Goal: Task Accomplishment & Management: Use online tool/utility

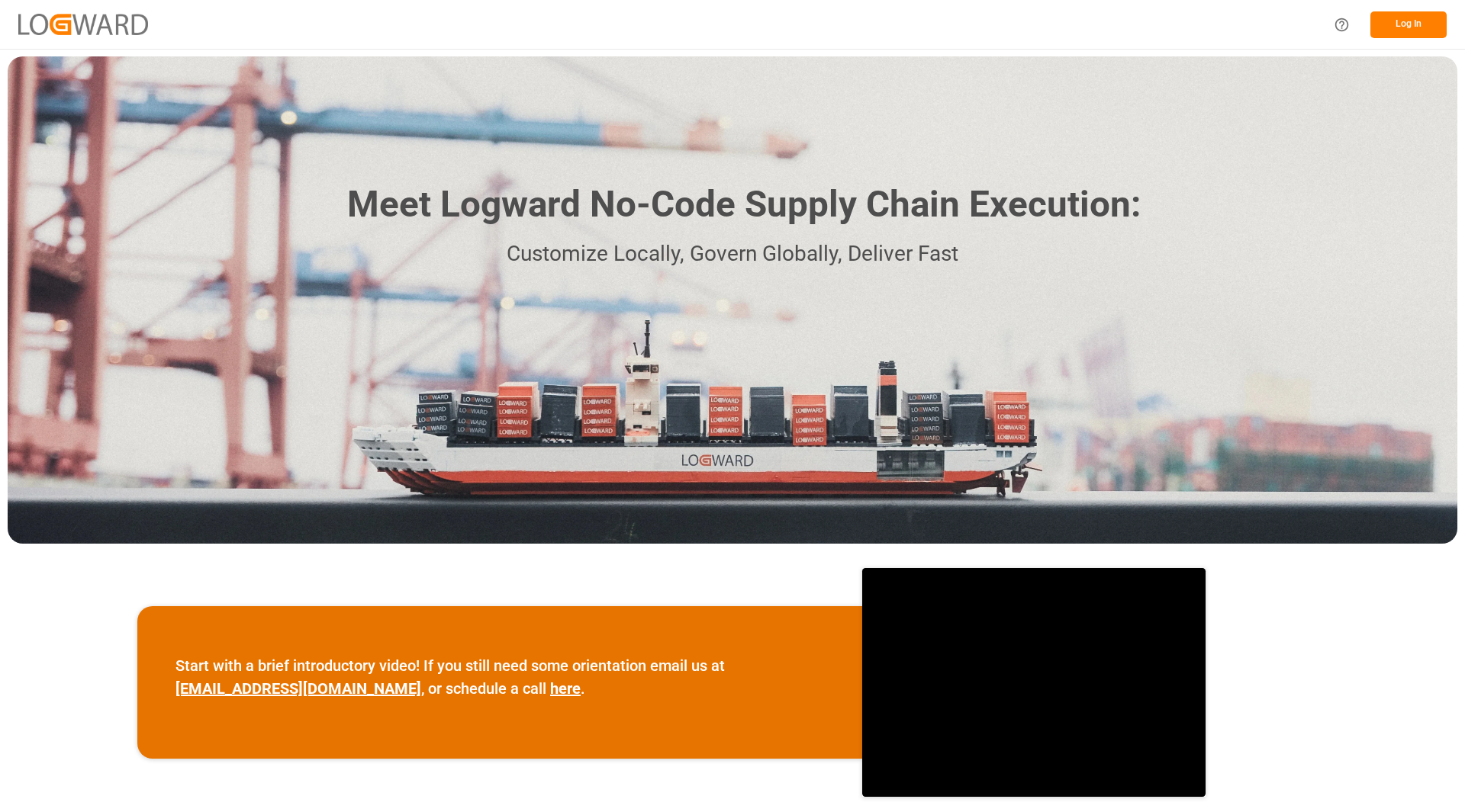
click at [1401, 30] on button "Log In" at bounding box center [1408, 25] width 76 height 27
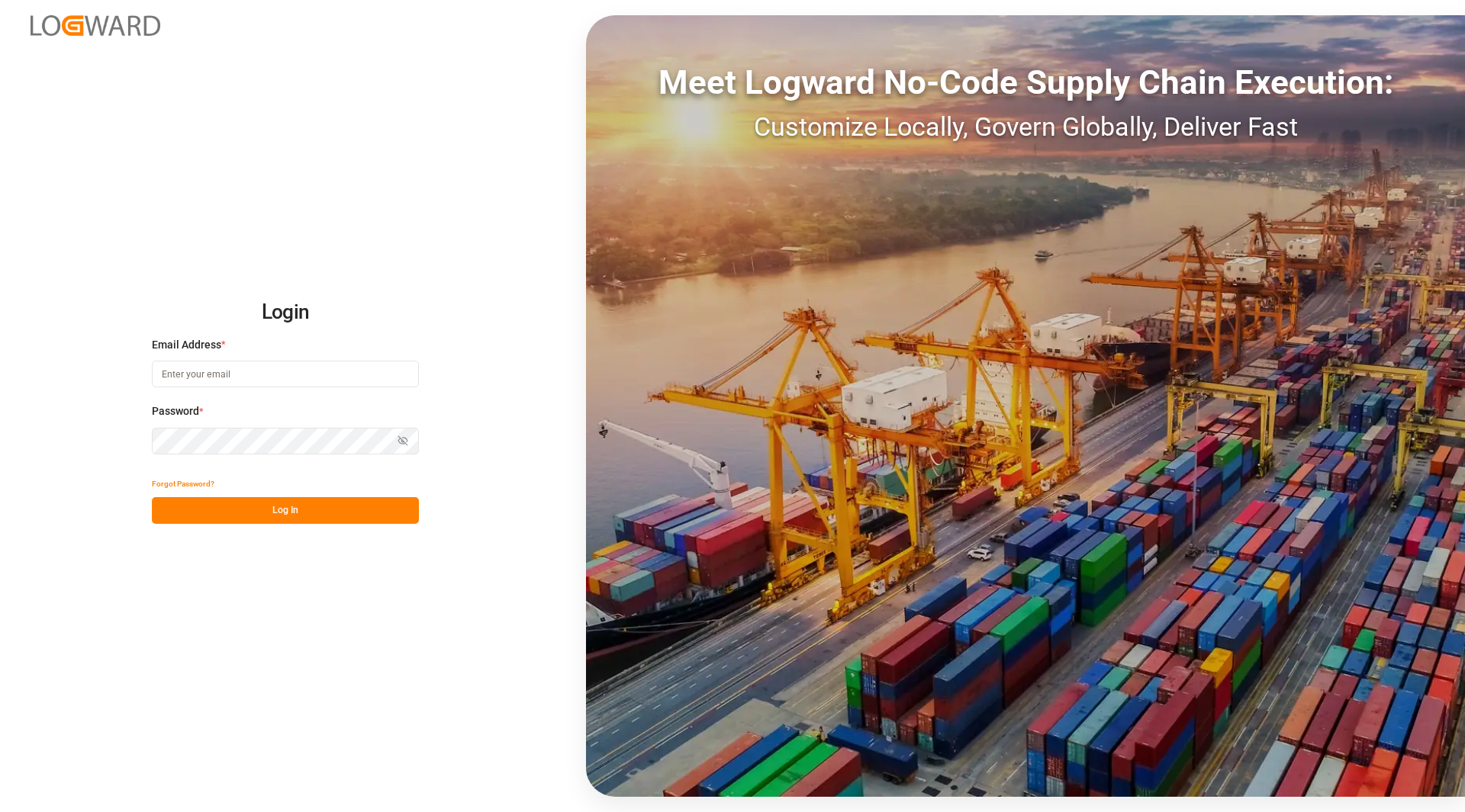
click at [402, 387] on input at bounding box center [284, 374] width 267 height 27
drag, startPoint x: 269, startPoint y: 480, endPoint x: 281, endPoint y: 509, distance: 31.4
click at [275, 503] on div "Forgot Password? Log In" at bounding box center [284, 498] width 267 height 54
click at [283, 512] on button "Log In" at bounding box center [284, 510] width 267 height 27
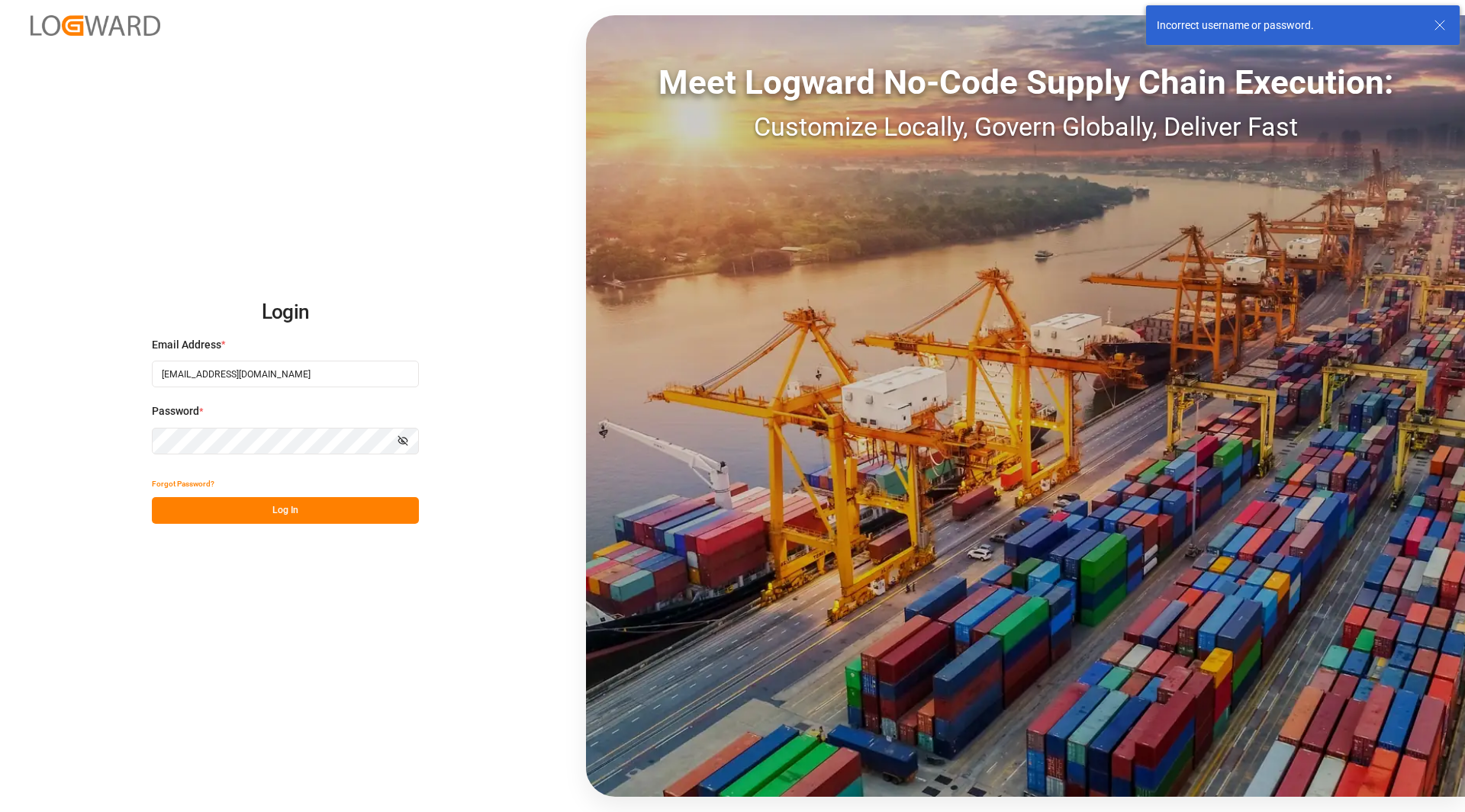
drag, startPoint x: 284, startPoint y: 375, endPoint x: 14, endPoint y: 302, distance: 279.7
click at [14, 302] on div "Login Email Address * [EMAIL_ADDRESS][DOMAIN_NAME] Password * Show password For…" at bounding box center [732, 406] width 1465 height 812
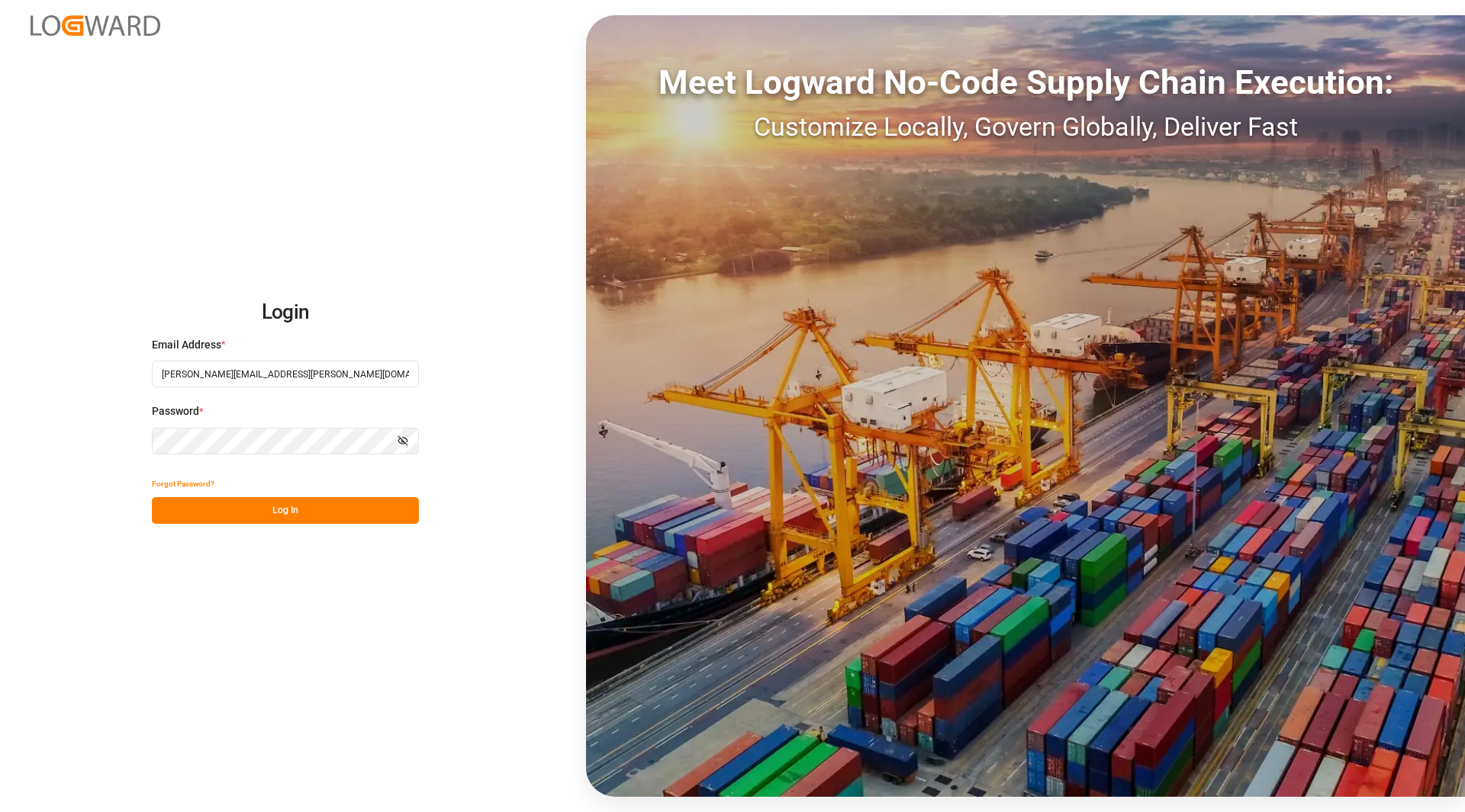
type input "[PERSON_NAME][EMAIL_ADDRESS][PERSON_NAME][DOMAIN_NAME]"
click at [268, 497] on button "Log In" at bounding box center [284, 510] width 267 height 27
click at [270, 502] on div "Forgot Password? Please wait" at bounding box center [284, 498] width 267 height 54
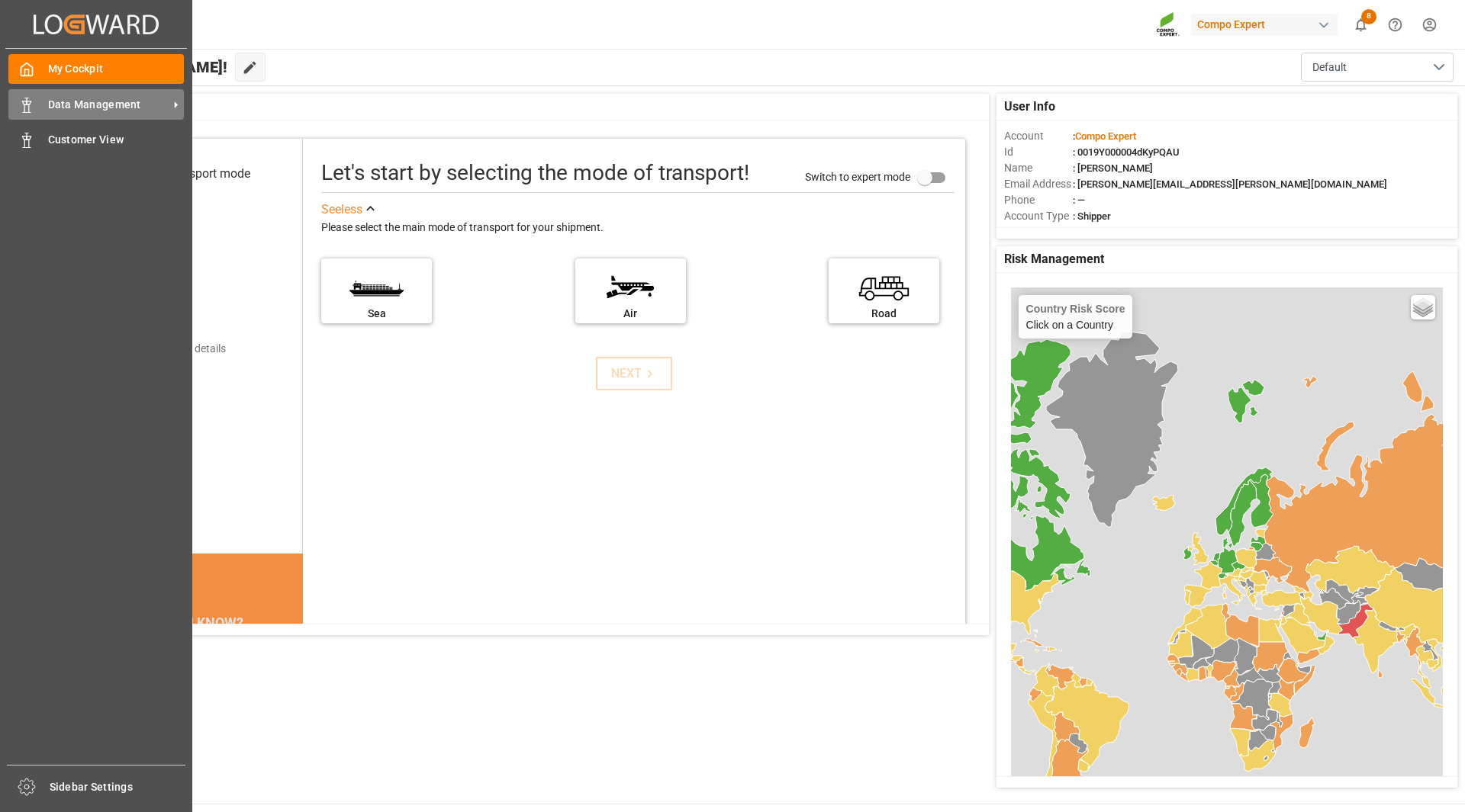
click at [113, 107] on span "Data Management" at bounding box center [108, 105] width 120 height 16
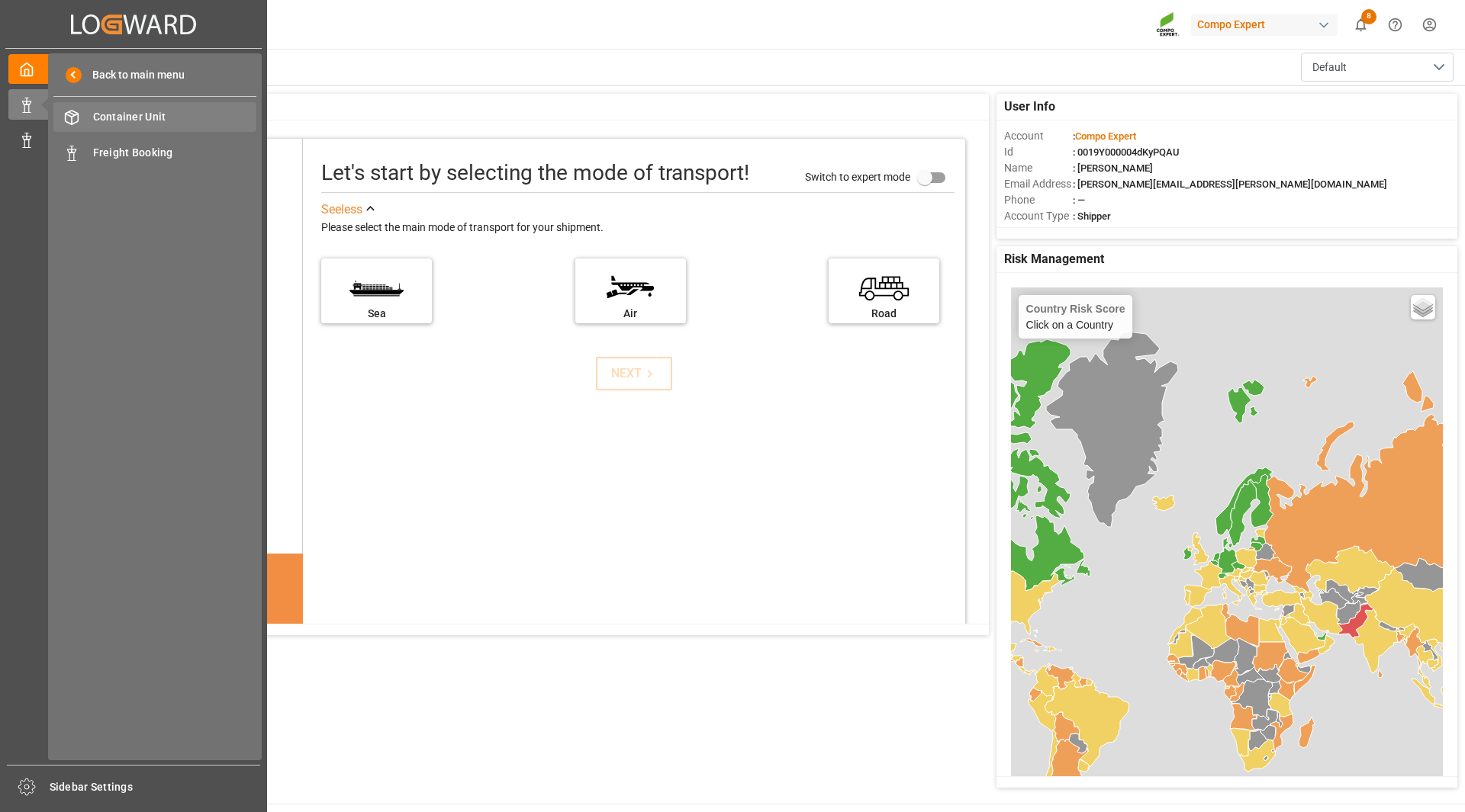
click at [154, 128] on div "Container Unit Container Unit" at bounding box center [155, 117] width 203 height 30
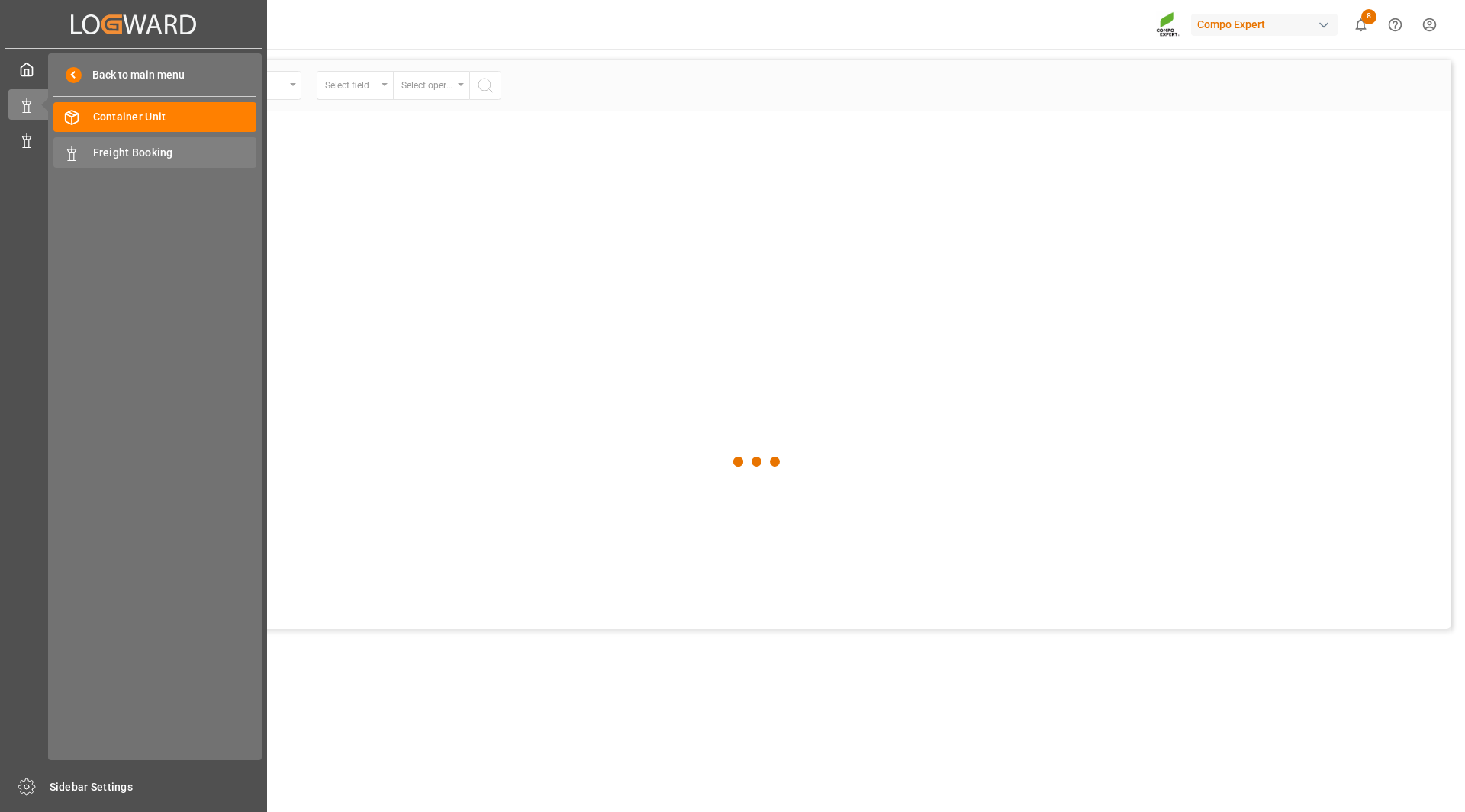
click at [117, 143] on div "Freight Booking Freight Booking" at bounding box center [155, 152] width 203 height 30
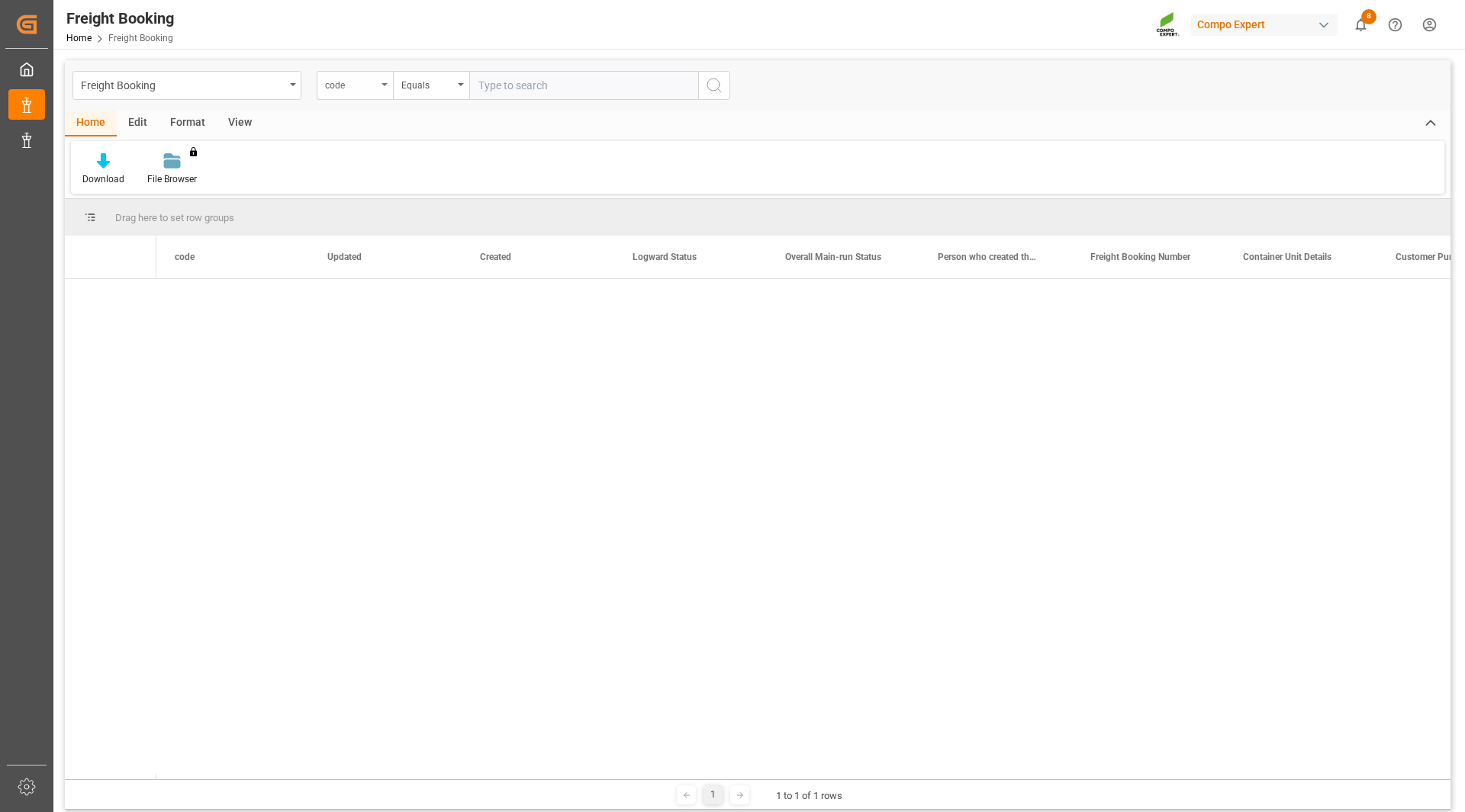
click at [385, 85] on icon "open menu" at bounding box center [384, 84] width 6 height 3
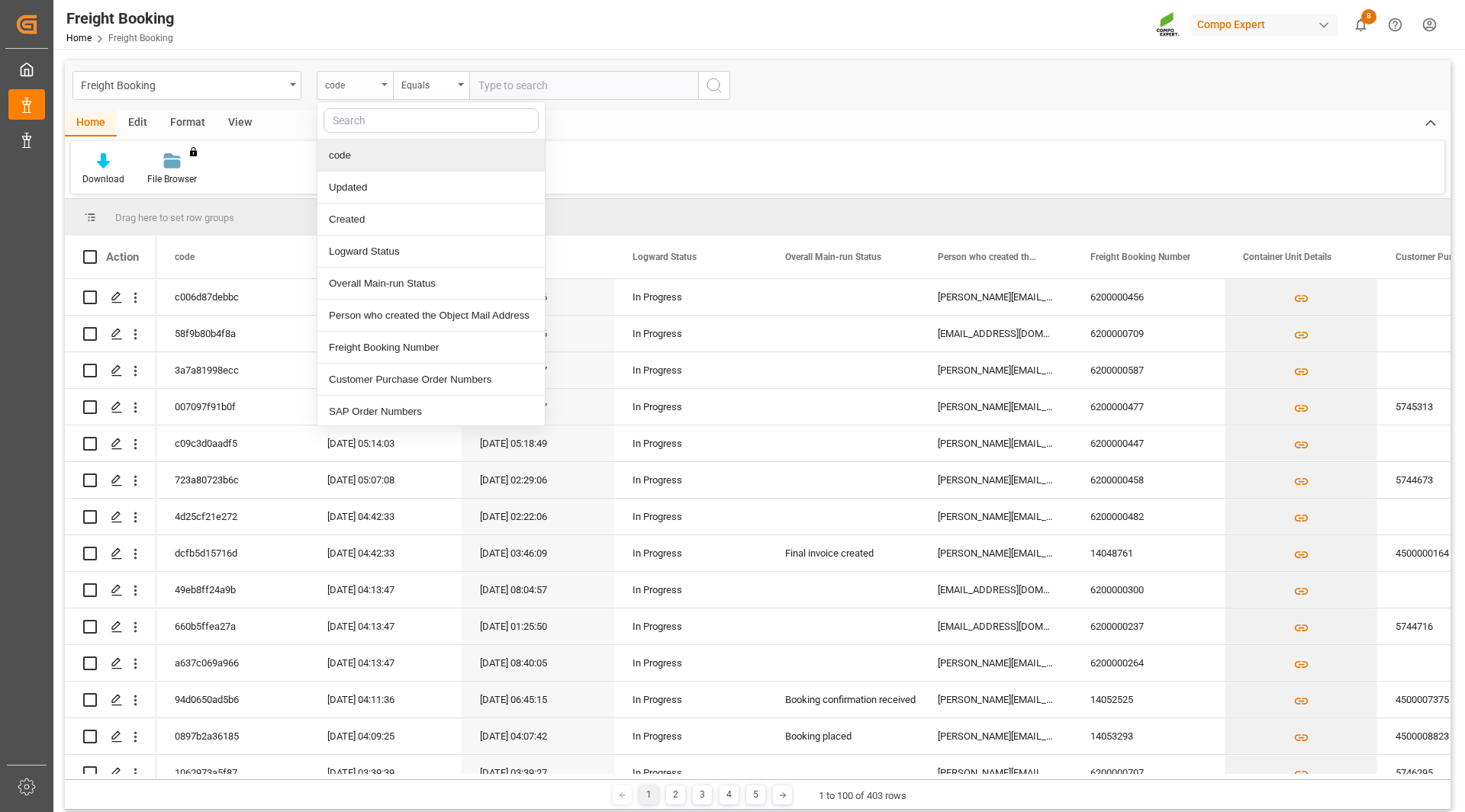
click at [385, 85] on icon "close menu" at bounding box center [384, 84] width 6 height 3
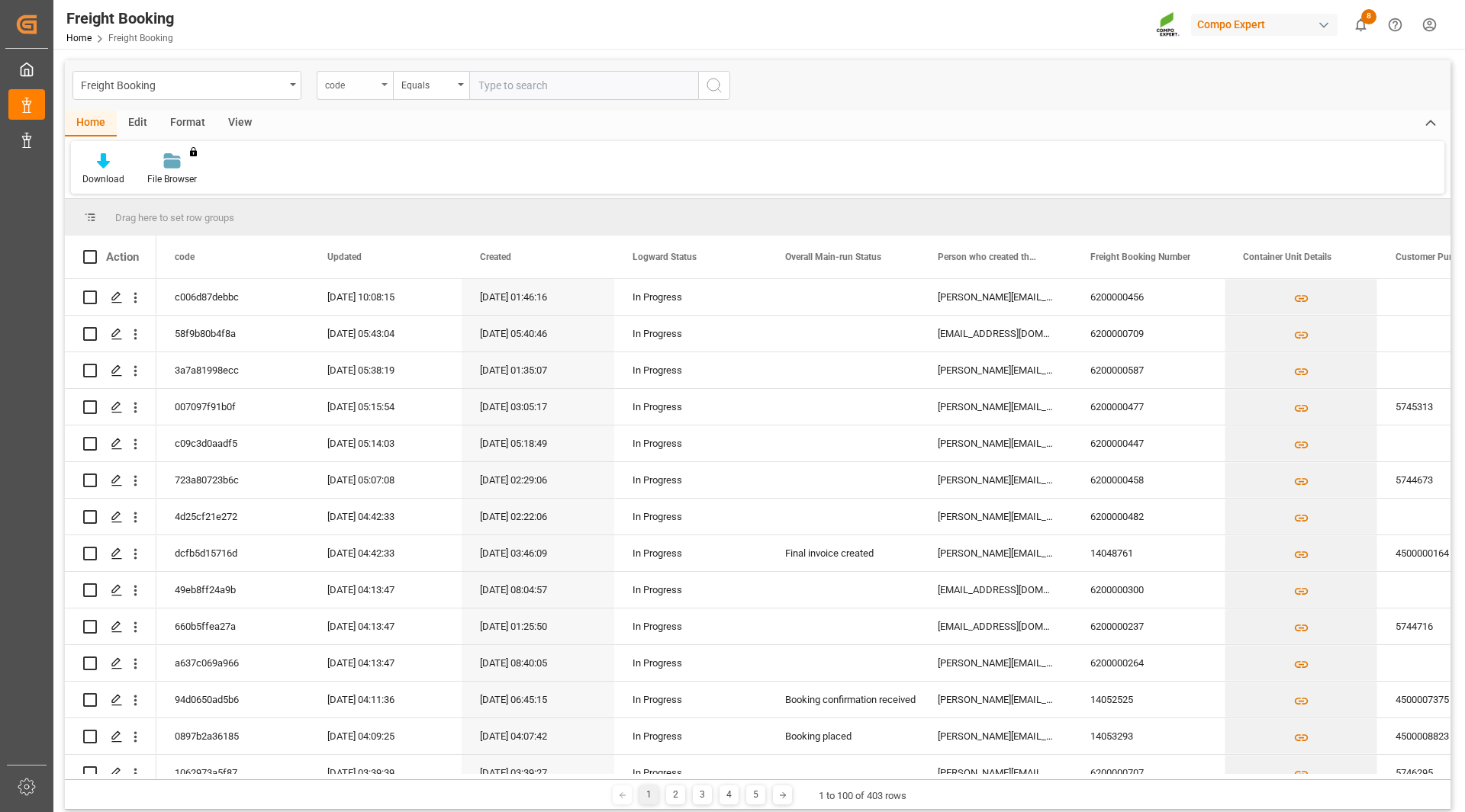
click at [385, 85] on icon "open menu" at bounding box center [384, 84] width 6 height 3
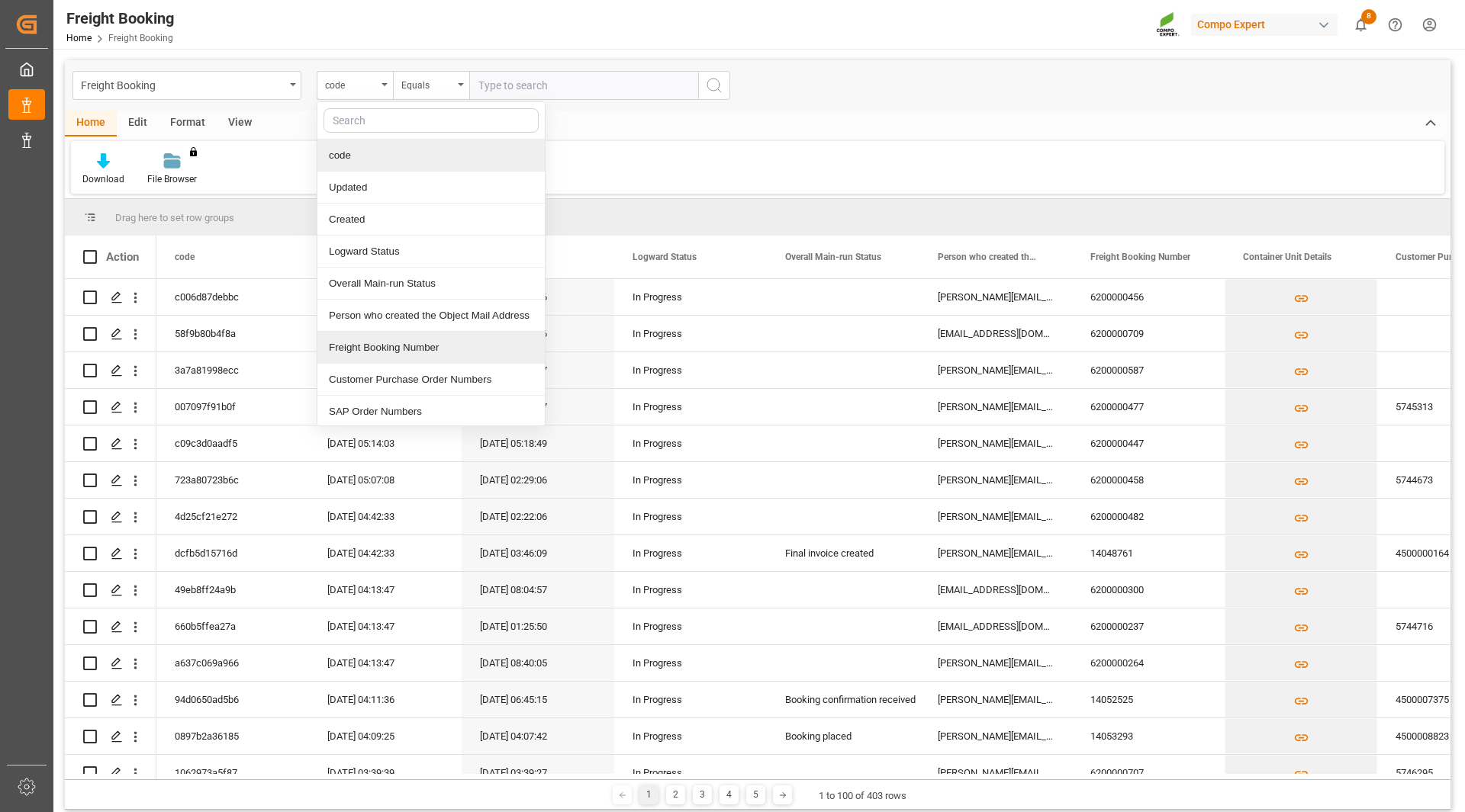
click at [394, 350] on div "Freight Booking Number" at bounding box center [431, 348] width 228 height 32
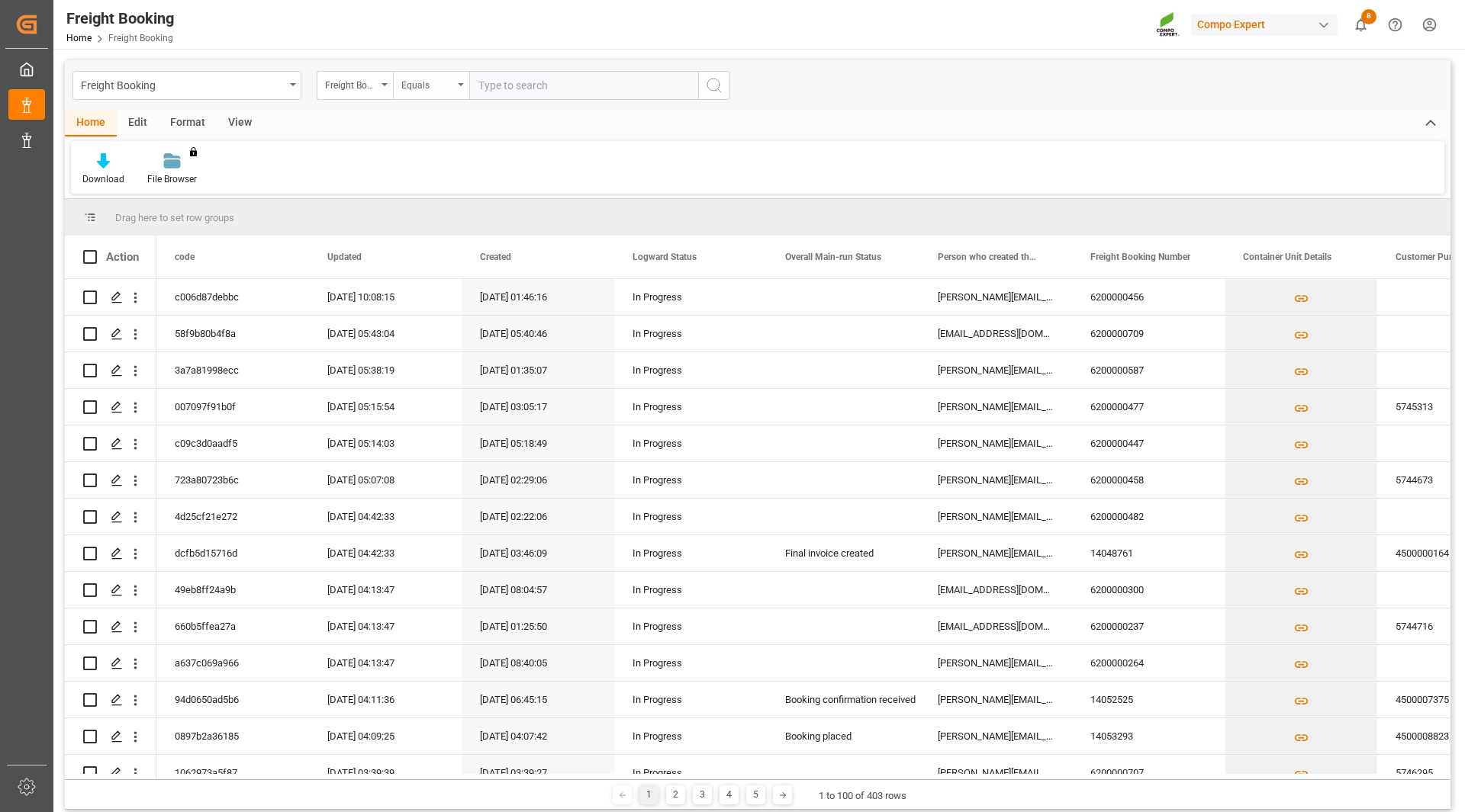
click at [407, 84] on div "Equals" at bounding box center [428, 83] width 52 height 18
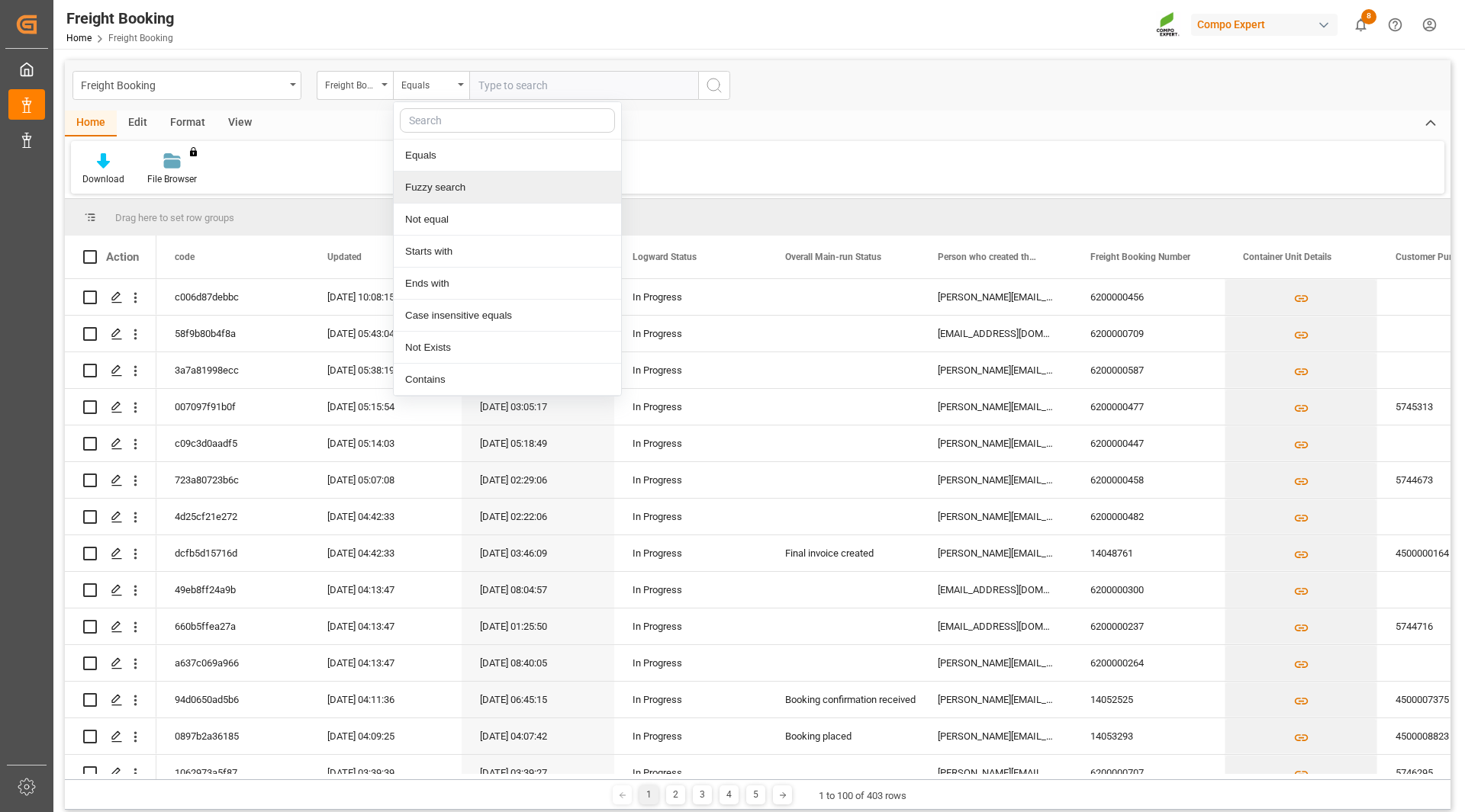
click at [457, 186] on div "Fuzzy search" at bounding box center [507, 187] width 228 height 32
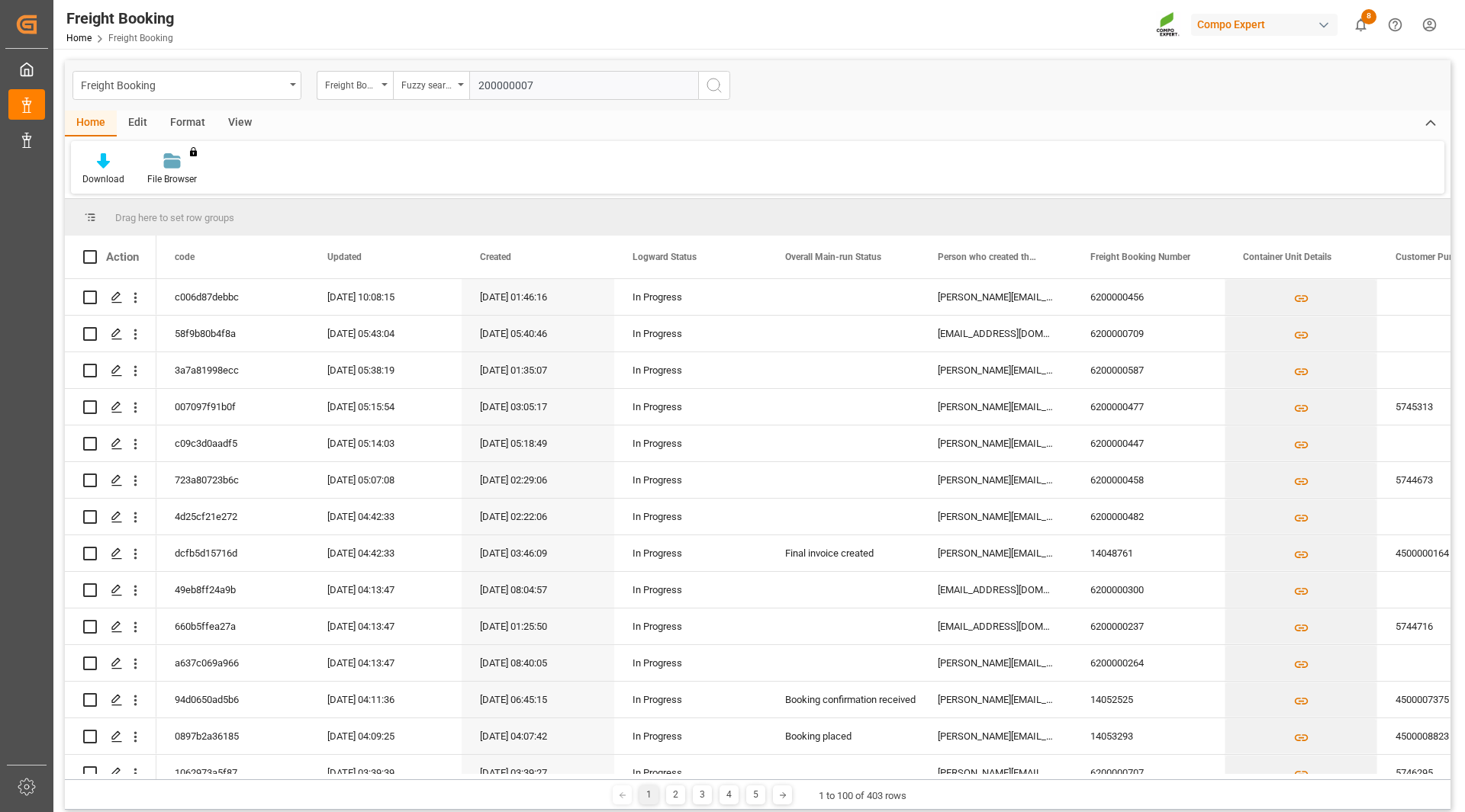
type input "2000000073"
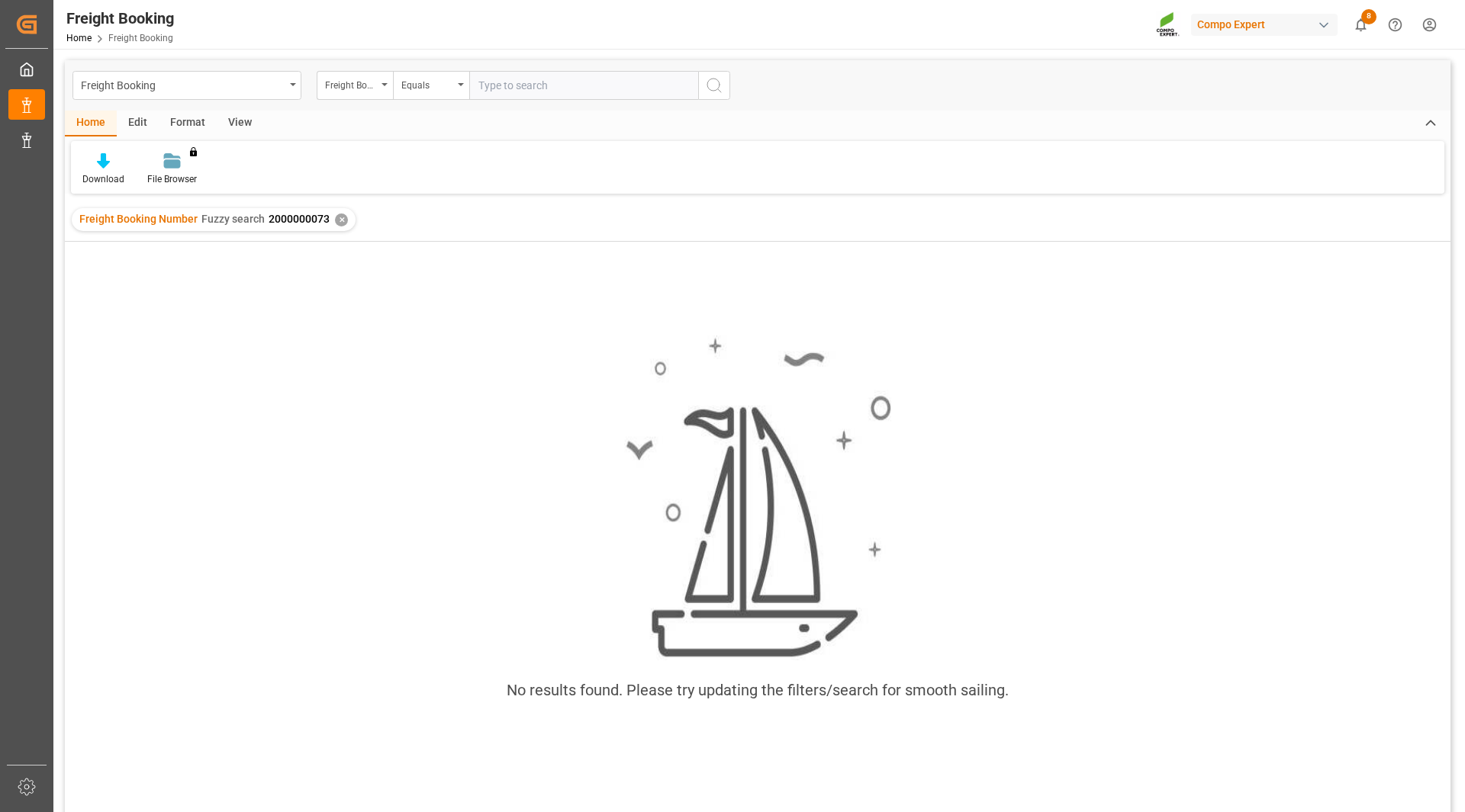
click at [336, 214] on div "✕" at bounding box center [341, 220] width 13 height 13
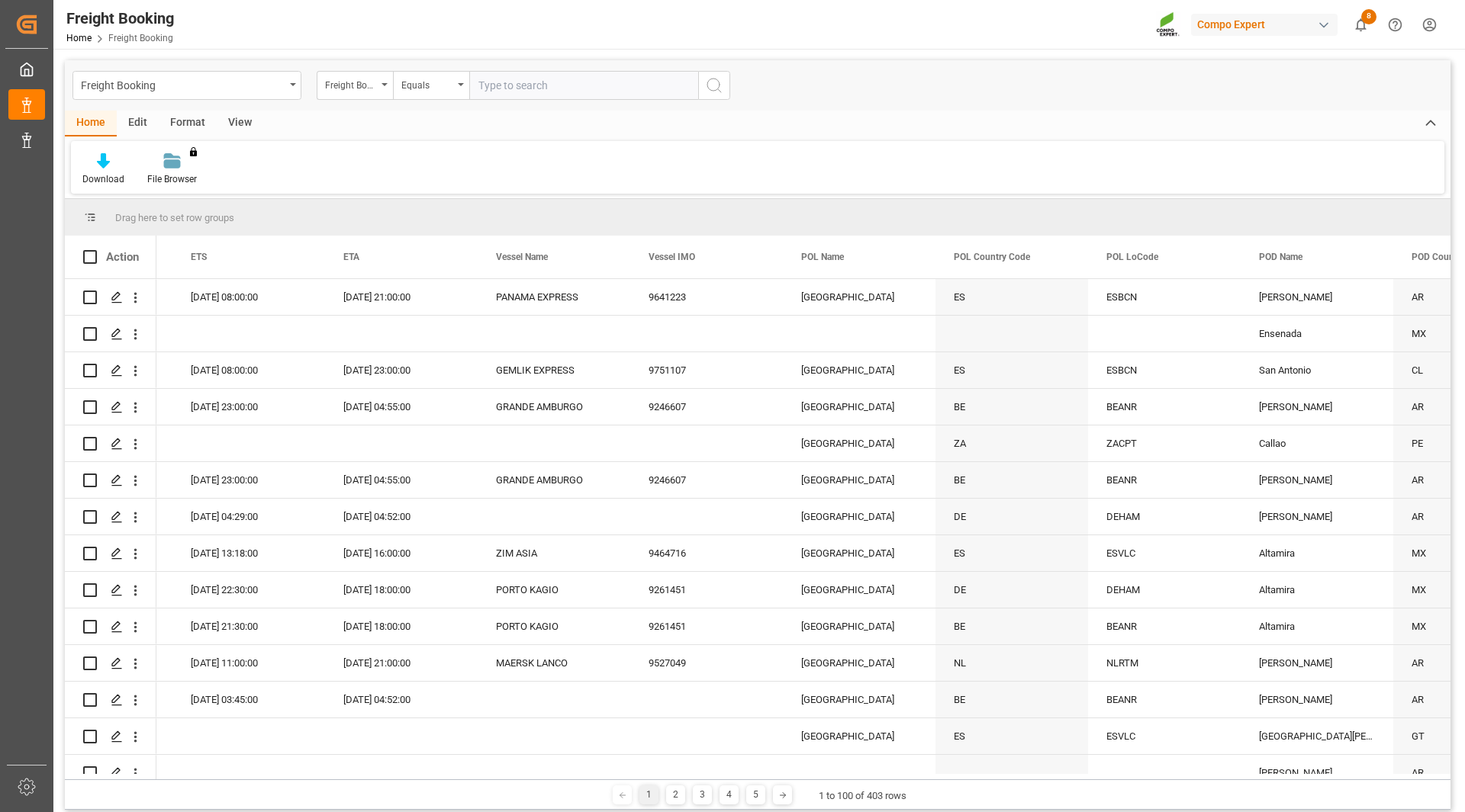
click at [95, 211] on span at bounding box center [90, 217] width 13 height 13
click at [91, 214] on span at bounding box center [90, 217] width 13 height 13
click at [103, 151] on div "Download File Browser You don't have permission for this feature. Contact admin." at bounding box center [757, 167] width 1373 height 53
click at [97, 167] on icon at bounding box center [104, 161] width 13 height 15
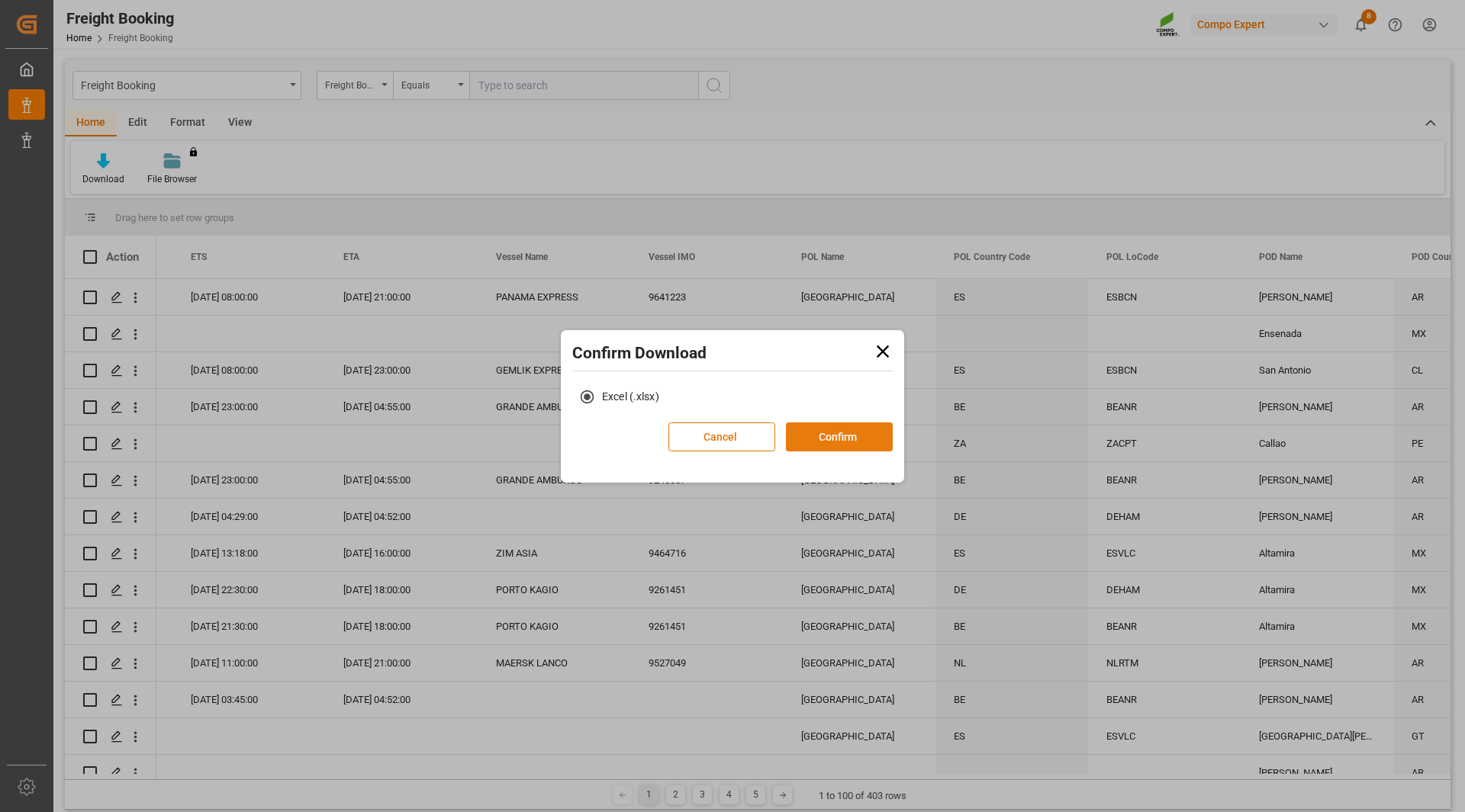
click at [802, 432] on button "Confirm" at bounding box center [839, 437] width 107 height 29
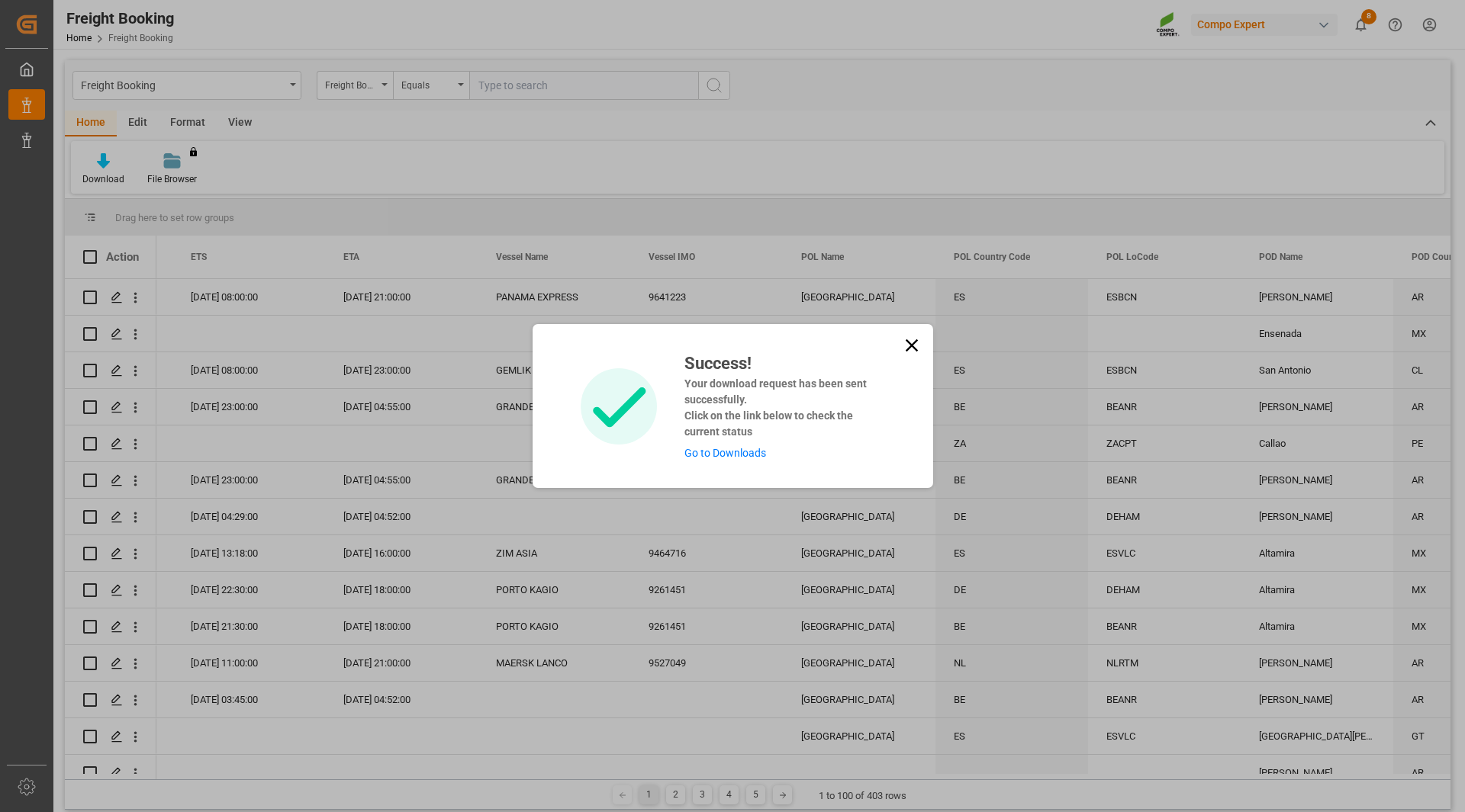
click at [720, 455] on link "Go to Downloads" at bounding box center [725, 452] width 82 height 13
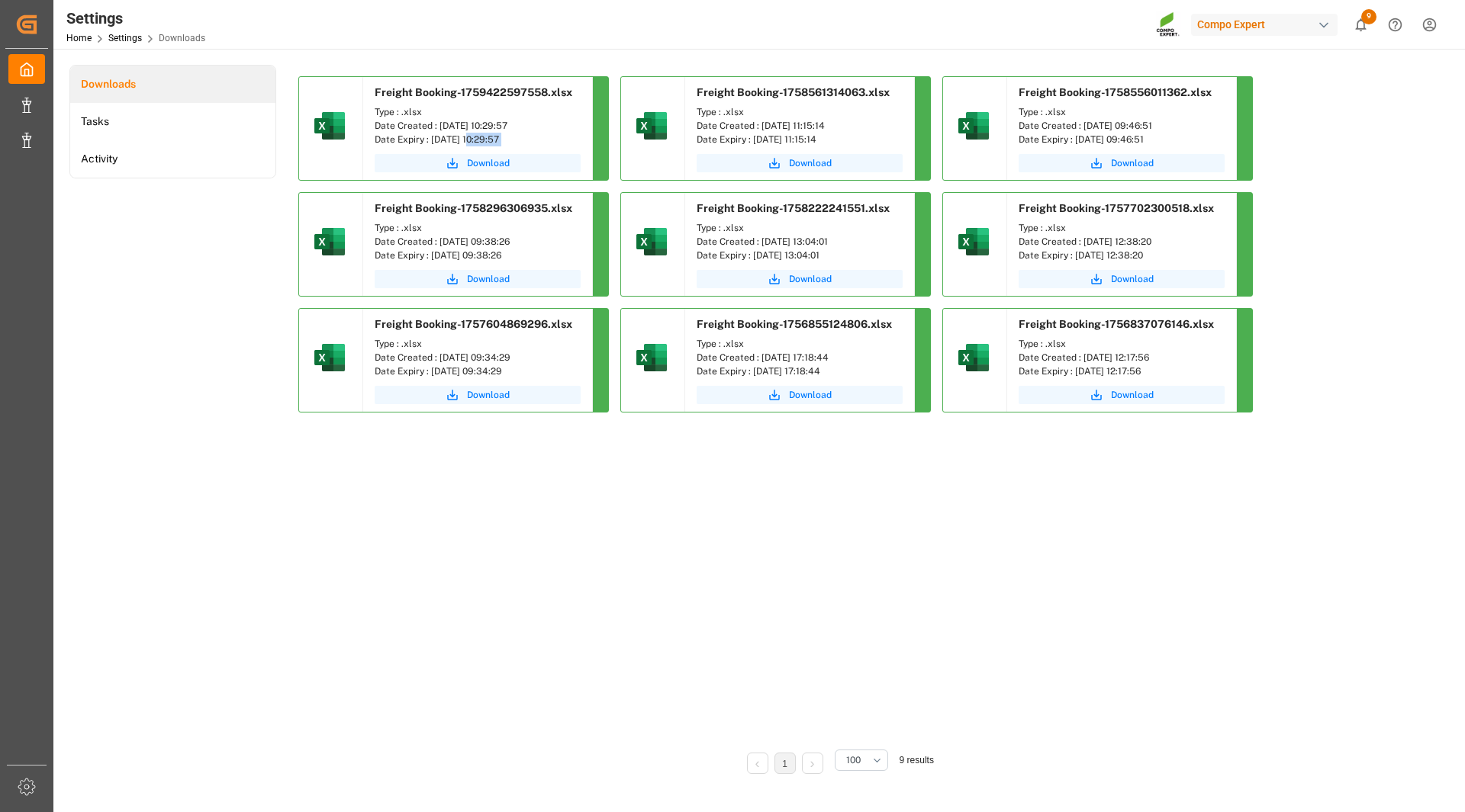
click at [460, 150] on div "Freight Booking-1759422597558.xlsx Type : .xlsx Date Created : [DATE] 10:29:57 …" at bounding box center [478, 128] width 229 height 103
click at [480, 166] on span "Download" at bounding box center [488, 163] width 43 height 13
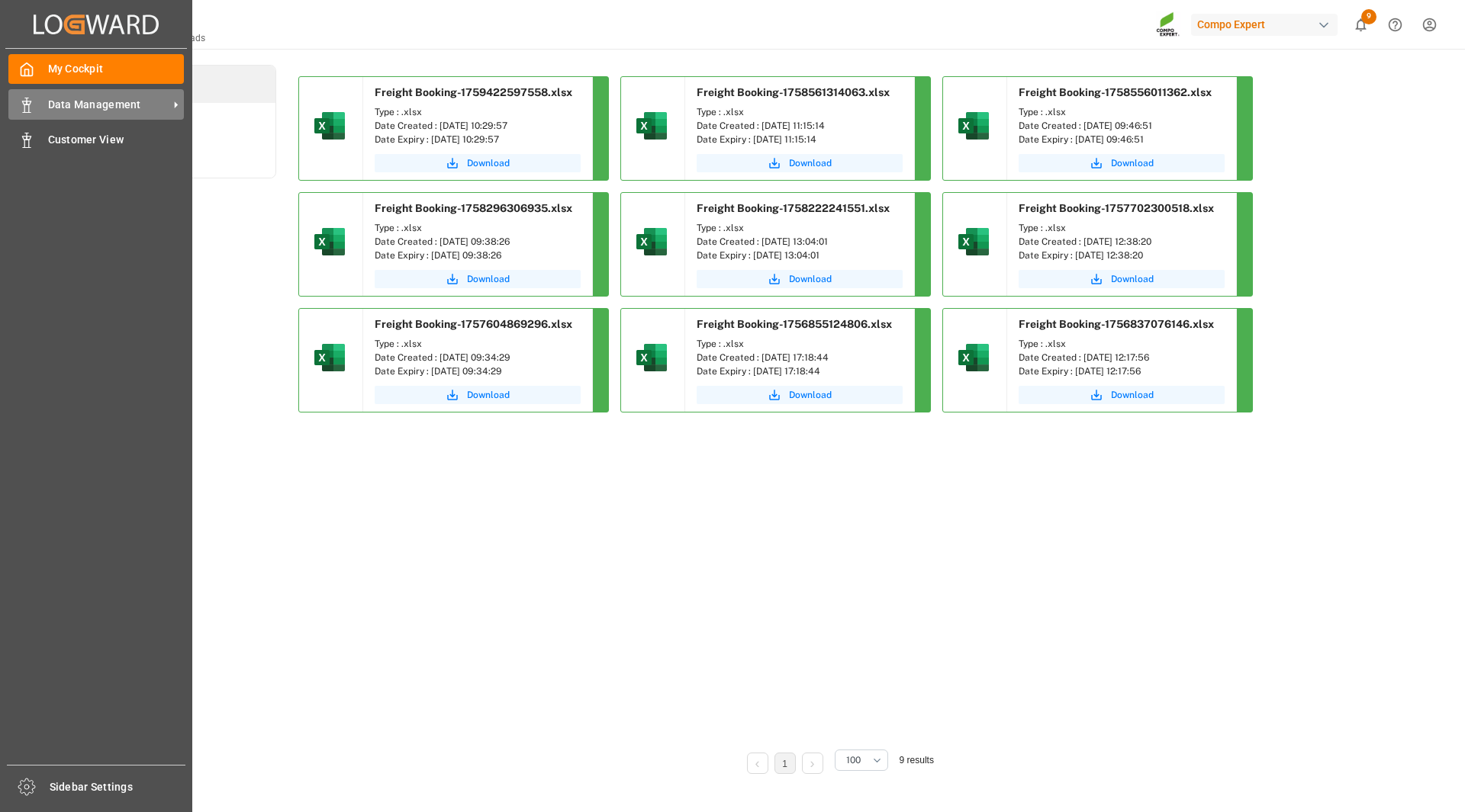
click at [105, 102] on span "Data Management" at bounding box center [108, 105] width 120 height 16
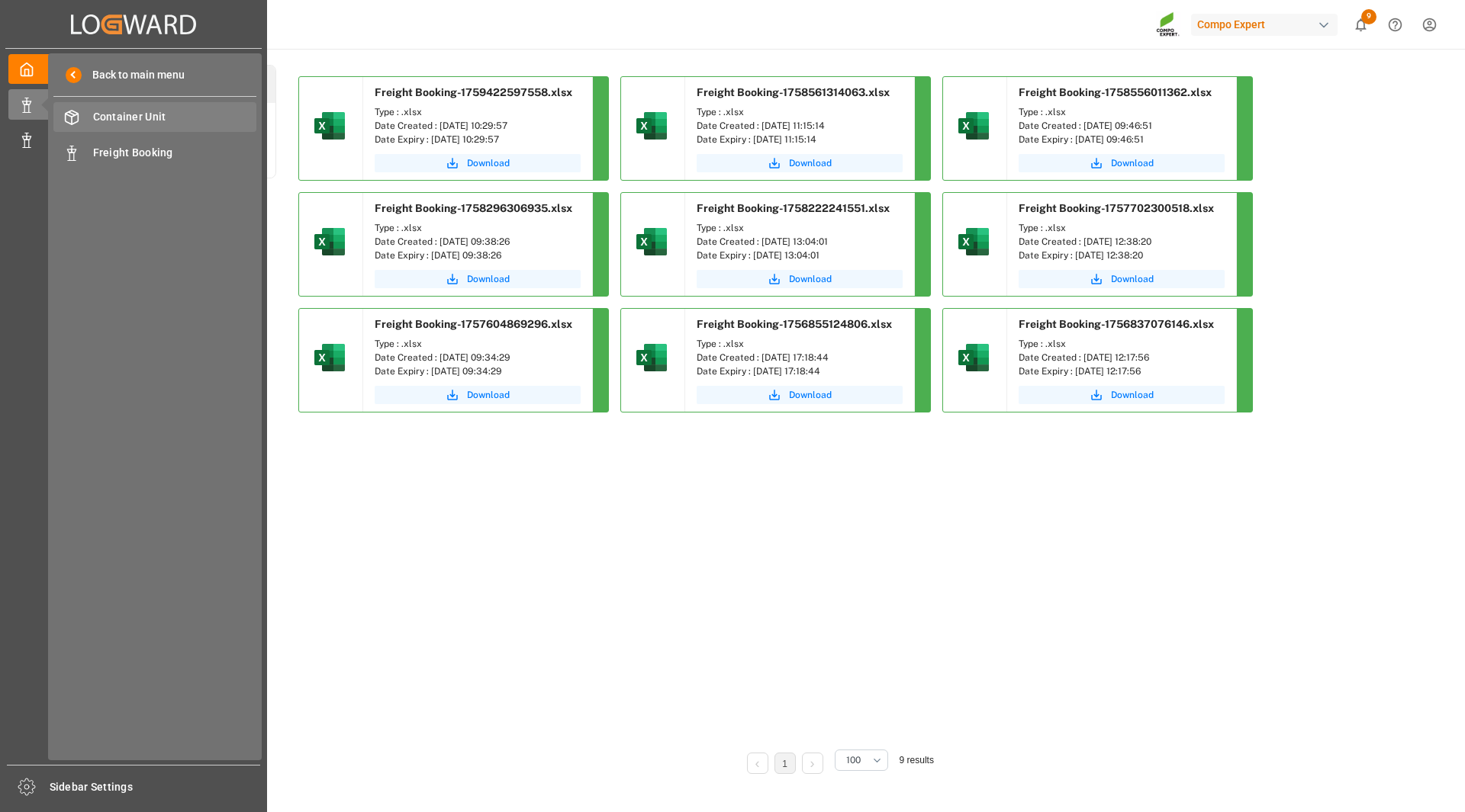
click at [169, 118] on span "Container Unit" at bounding box center [175, 116] width 164 height 16
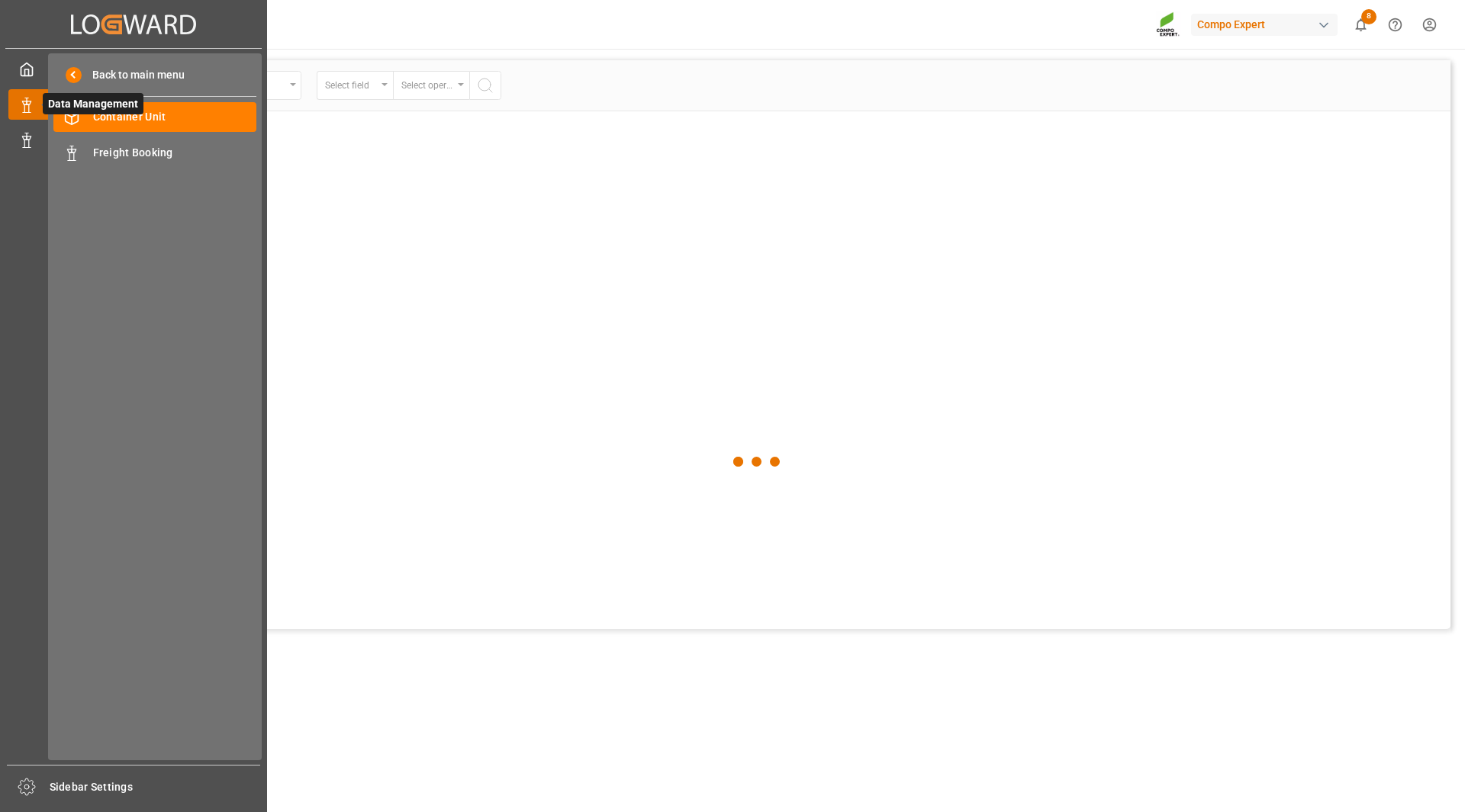
click at [21, 104] on icon at bounding box center [27, 105] width 15 height 15
click at [128, 146] on span "Freight Booking" at bounding box center [175, 152] width 164 height 16
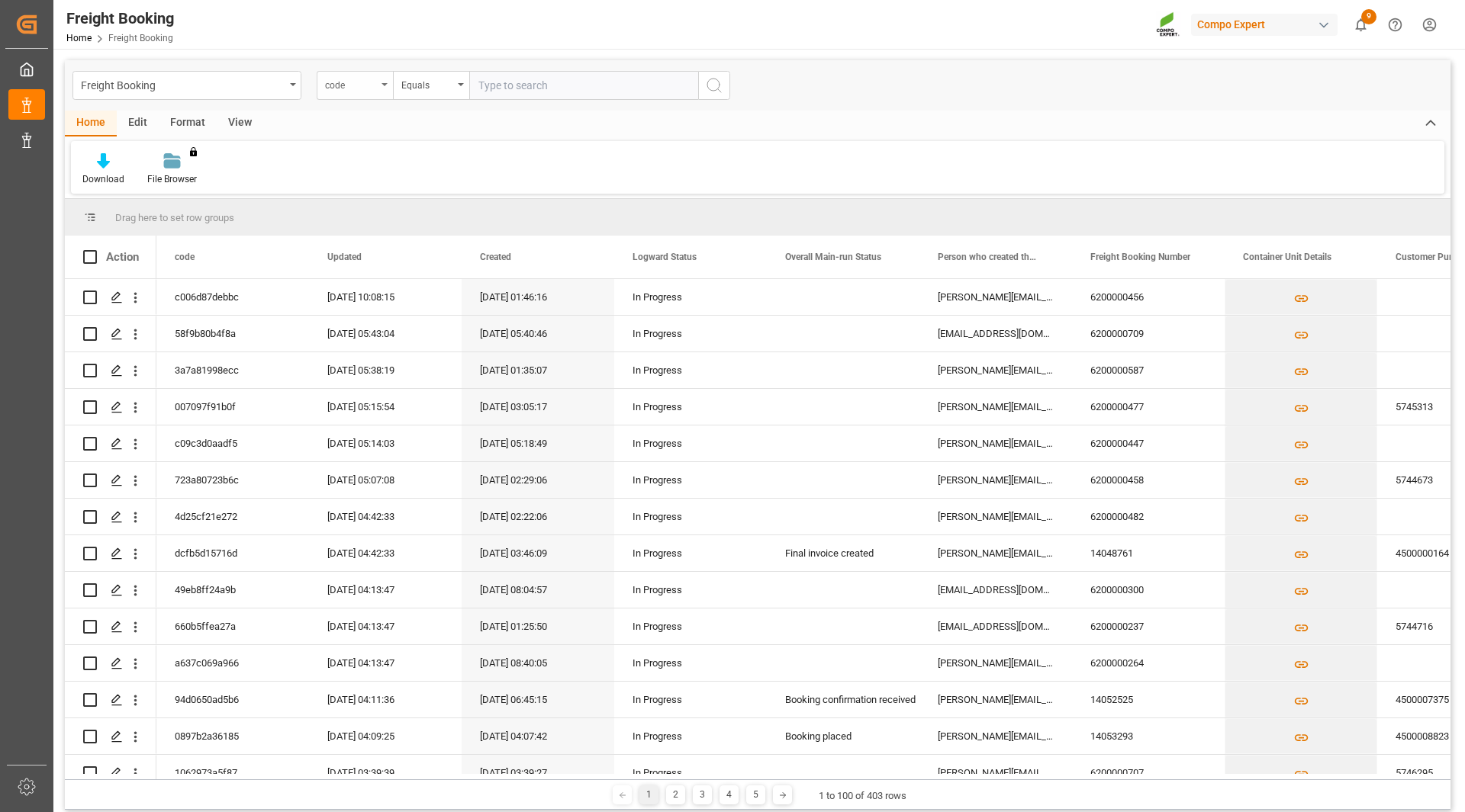
click at [337, 82] on div "code" at bounding box center [351, 83] width 52 height 18
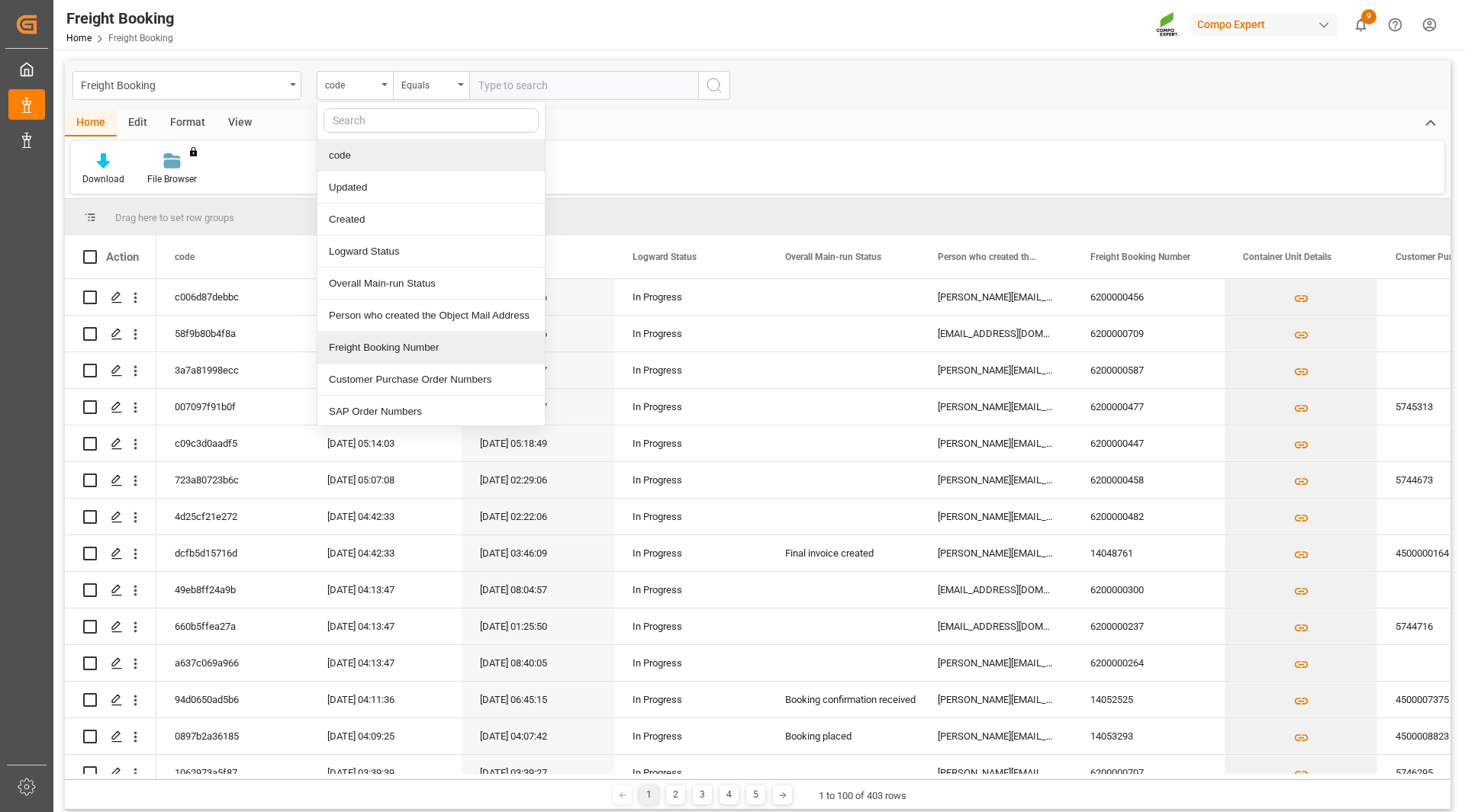
click at [397, 355] on div "Freight Booking Number" at bounding box center [431, 348] width 228 height 32
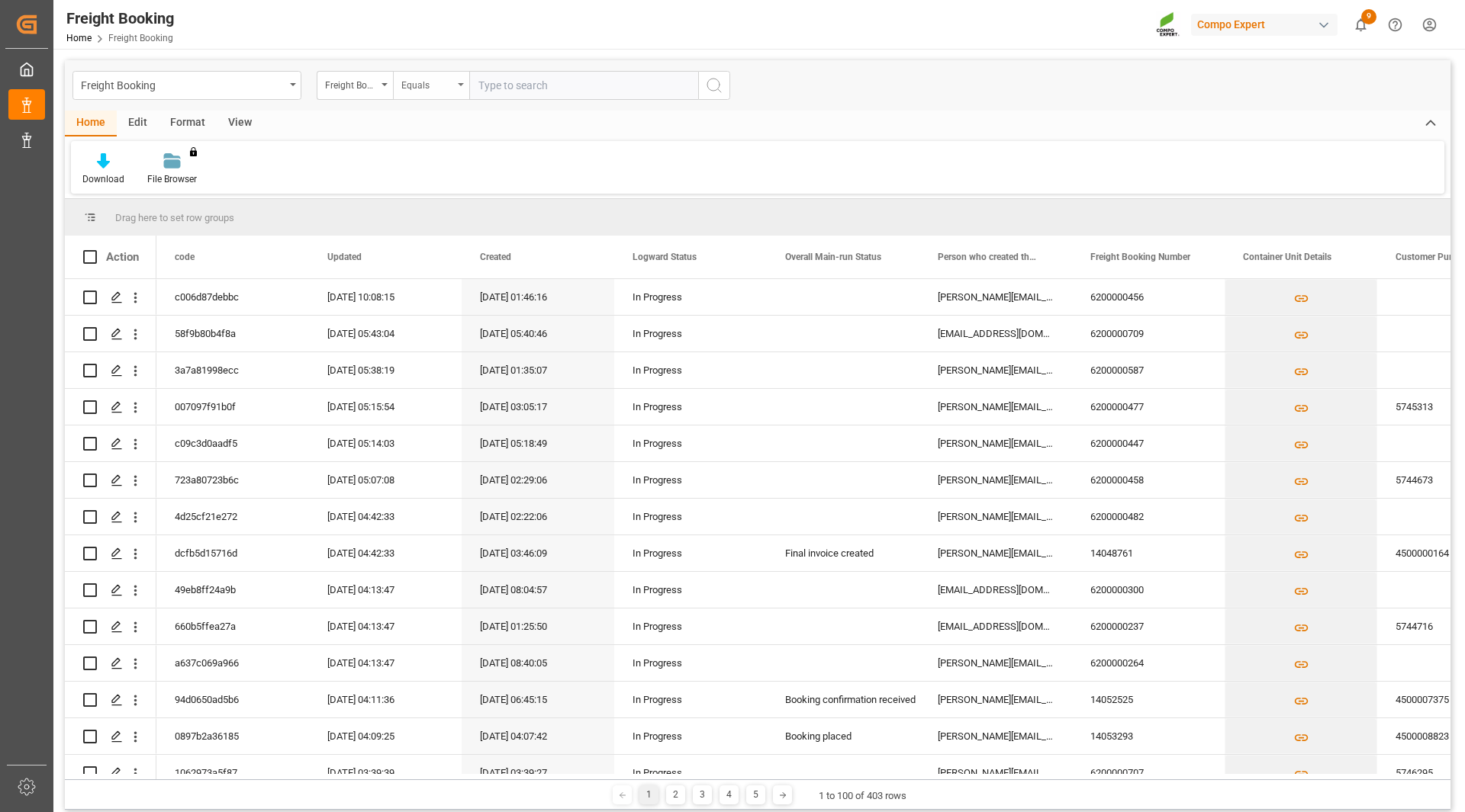
click at [429, 76] on div "Equals" at bounding box center [428, 83] width 52 height 18
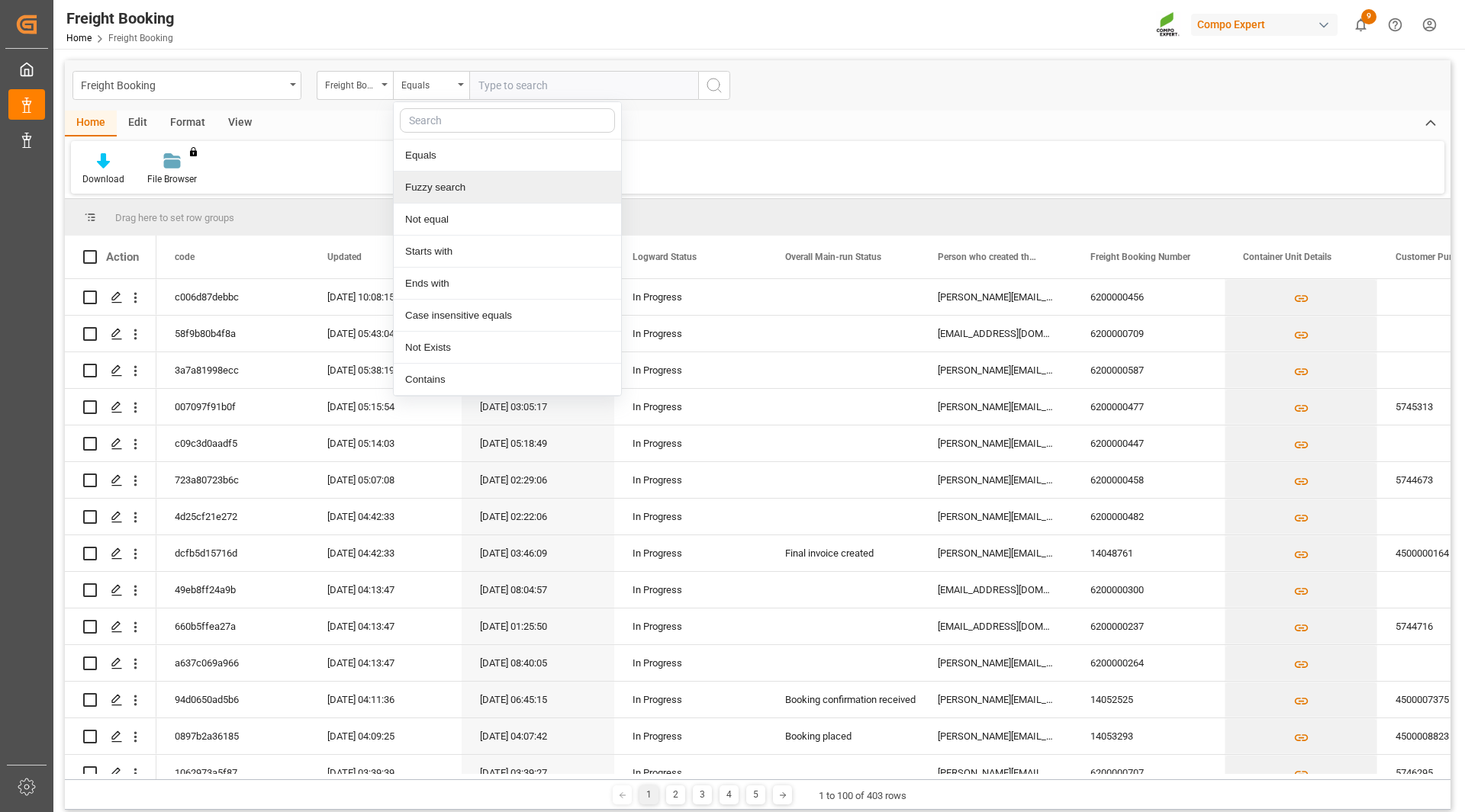
click at [425, 191] on div "Fuzzy search" at bounding box center [507, 187] width 228 height 32
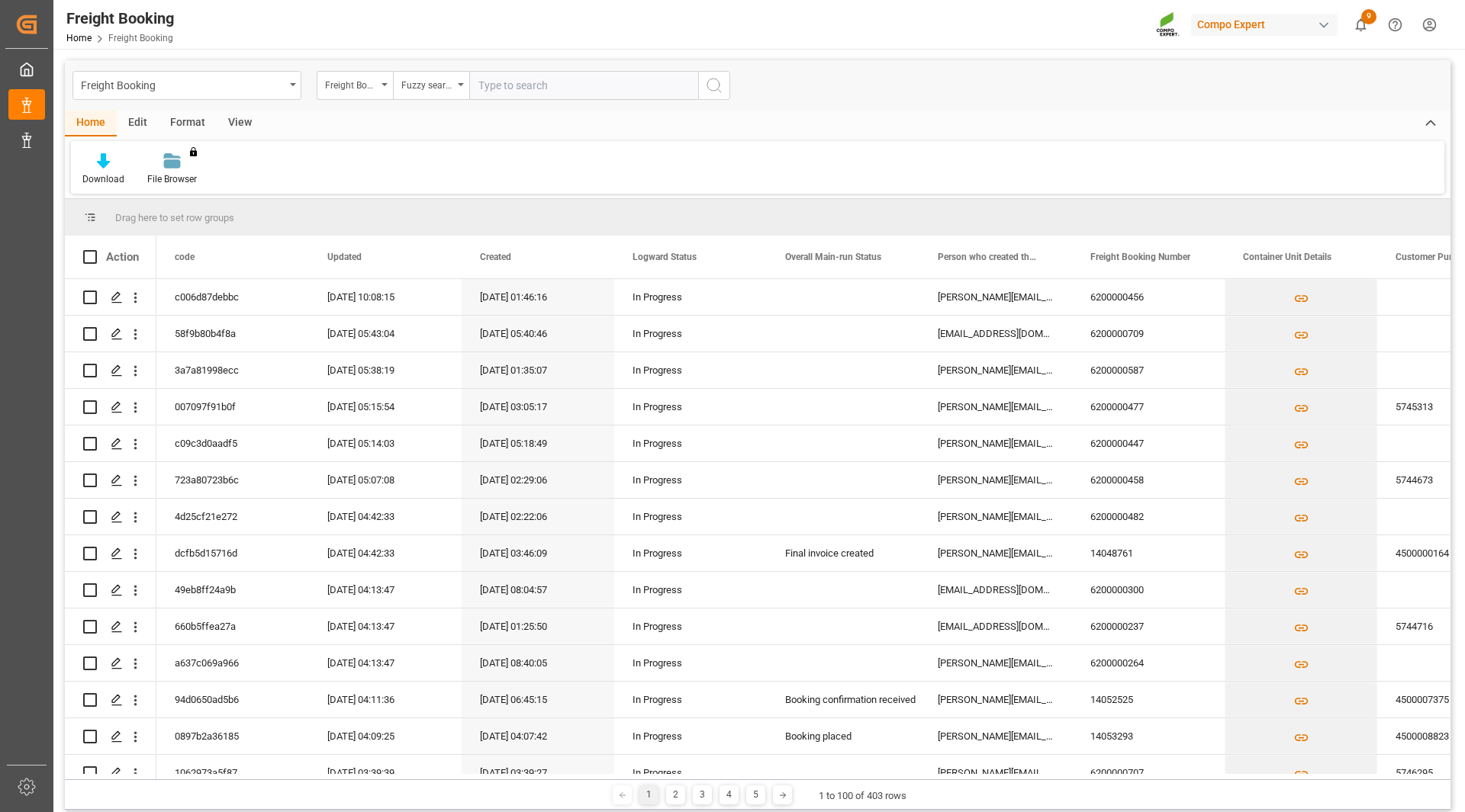
click at [511, 81] on input "text" at bounding box center [584, 85] width 229 height 29
paste input "Recuperando datos. Espera unos segundos e intenta cortar o copiar de nuevo."
type input "R"
paste input "6200000279"
type input "6200000279"
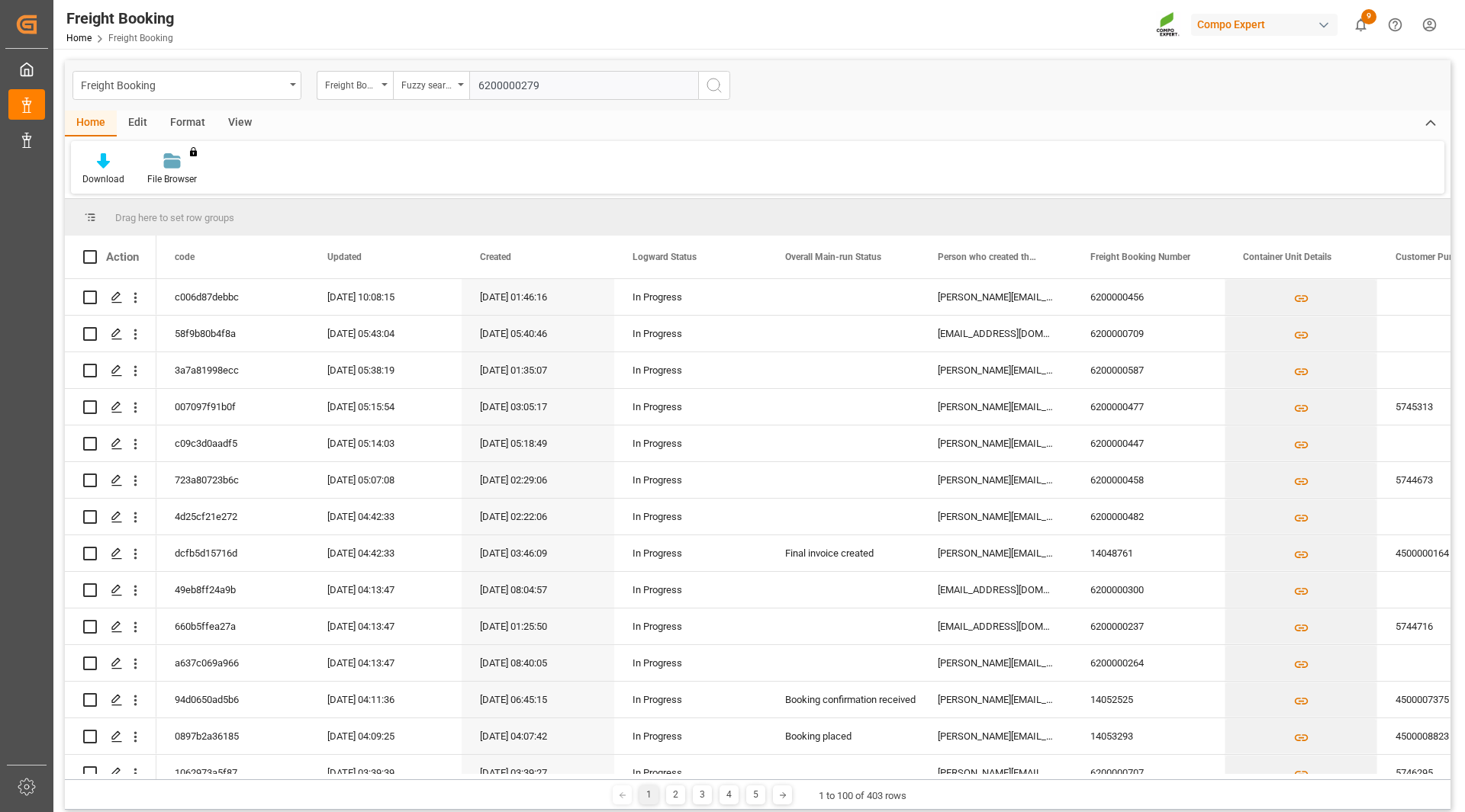
click at [713, 91] on circle "search button" at bounding box center [713, 84] width 13 height 13
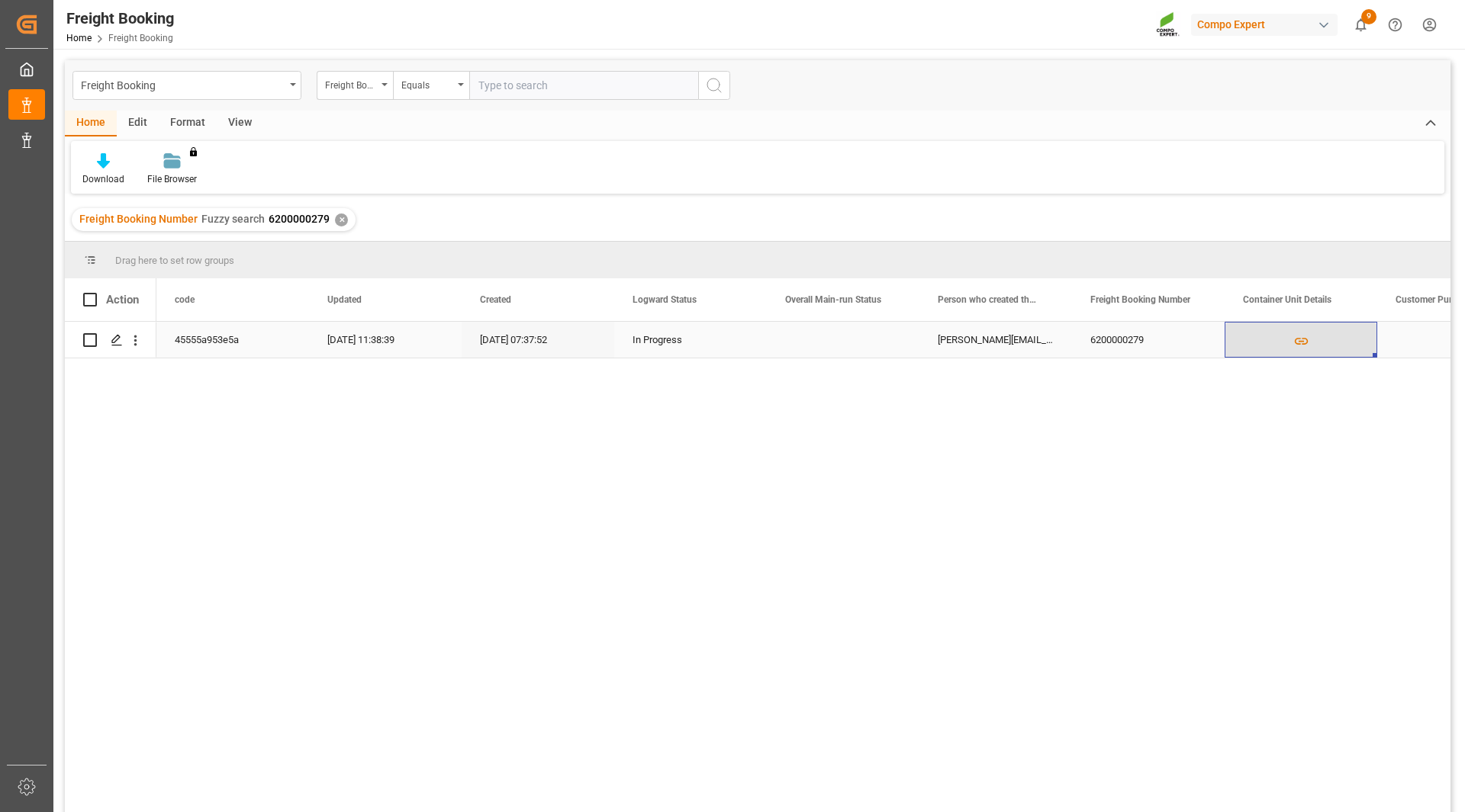
click at [1308, 340] on icon "Press SPACE to select this row." at bounding box center [1300, 340] width 16 height 16
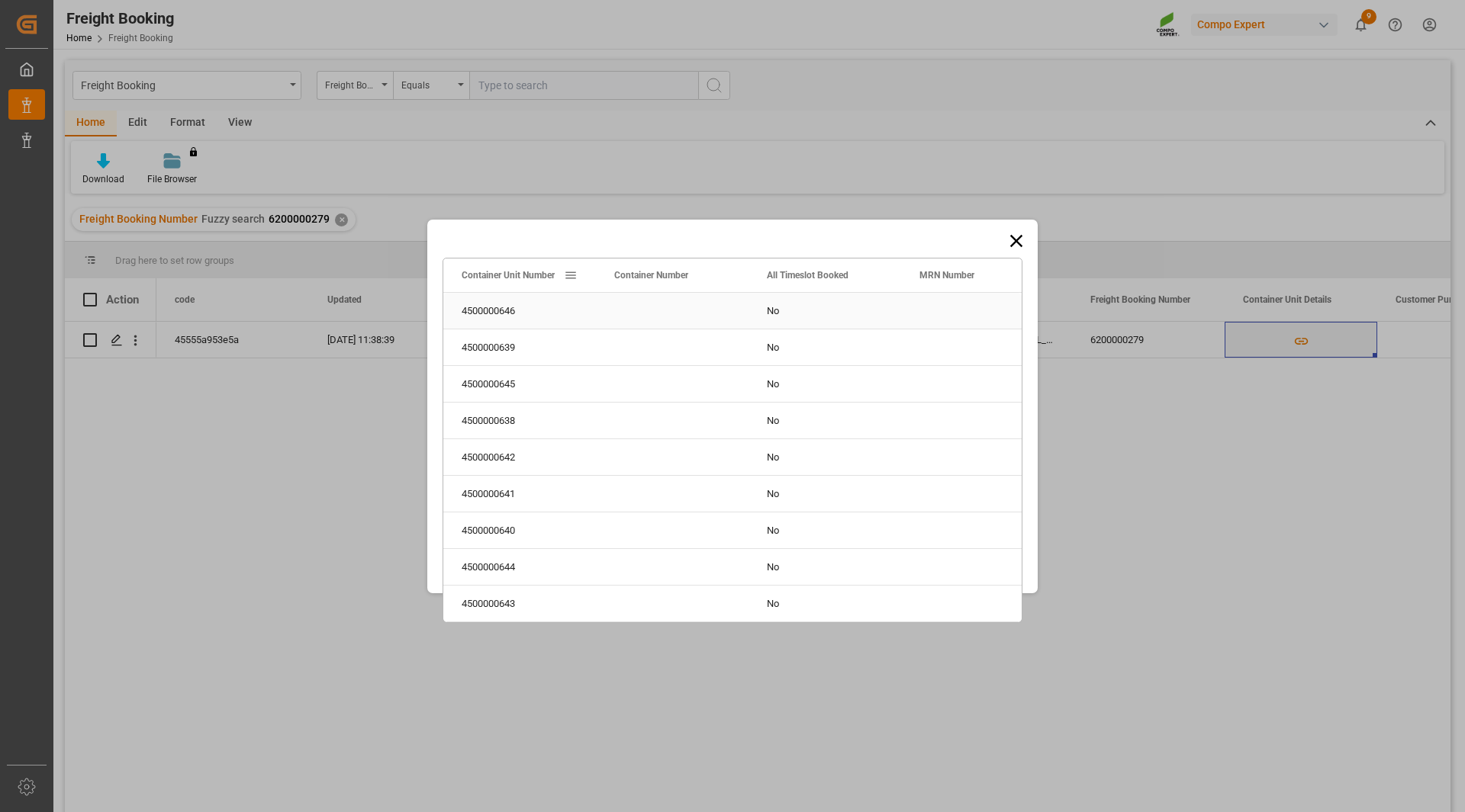
click at [484, 309] on div "4500000646" at bounding box center [520, 310] width 152 height 36
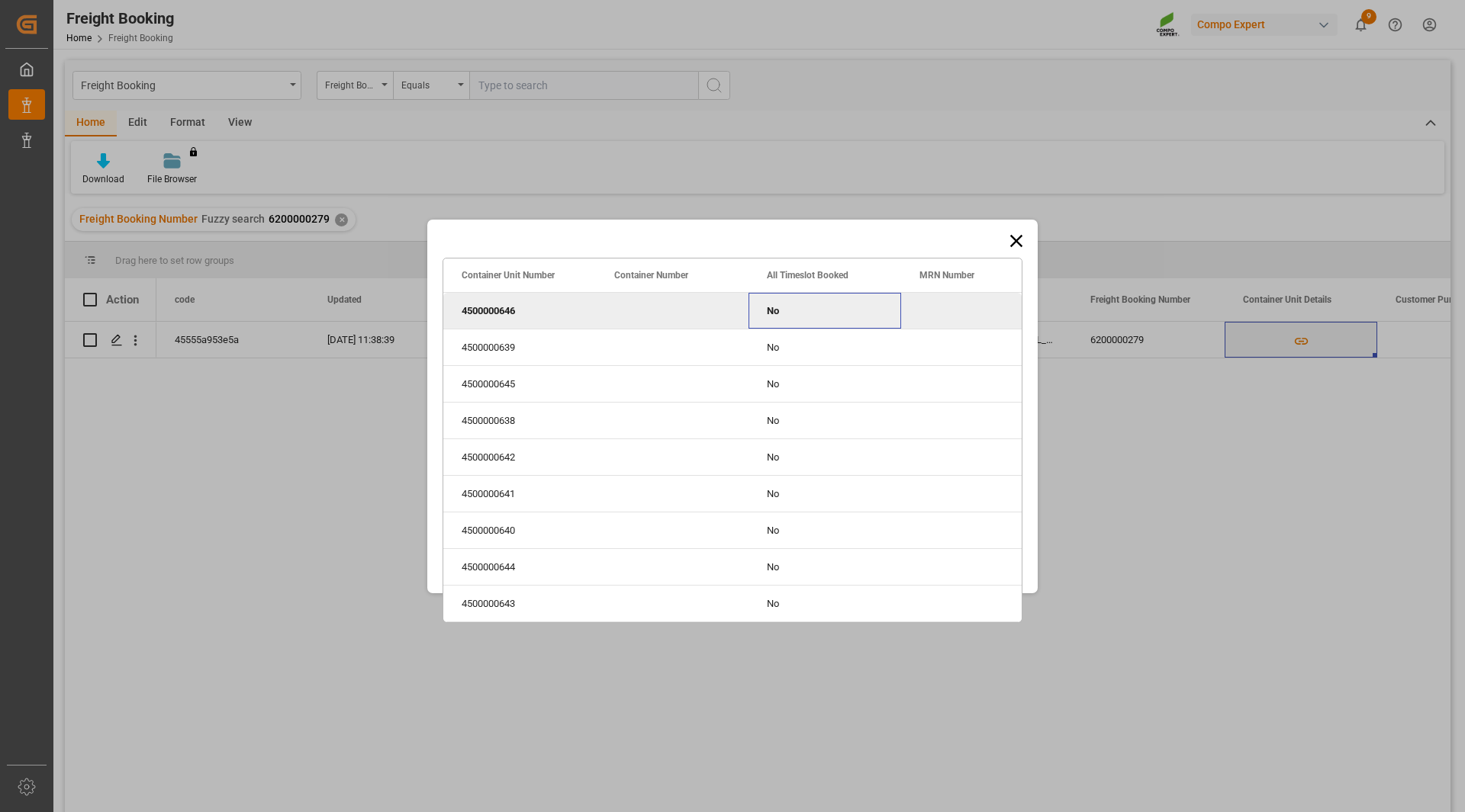
click at [786, 309] on div "No" at bounding box center [824, 310] width 152 height 36
click at [1012, 243] on icon at bounding box center [1017, 241] width 22 height 22
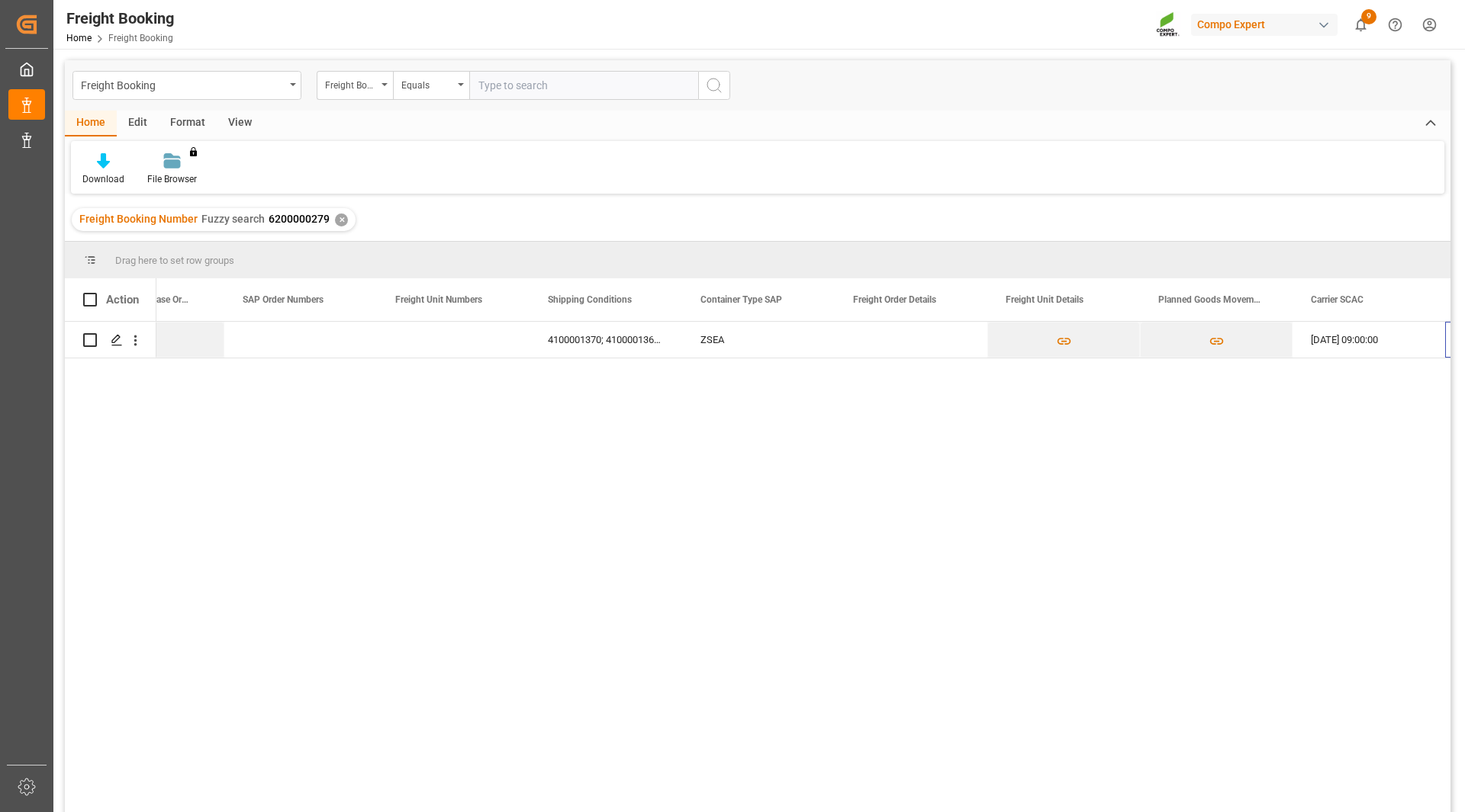
scroll to position [0, 1305]
click at [913, 329] on button "Press SPACE to select this row." at bounding box center [910, 340] width 151 height 35
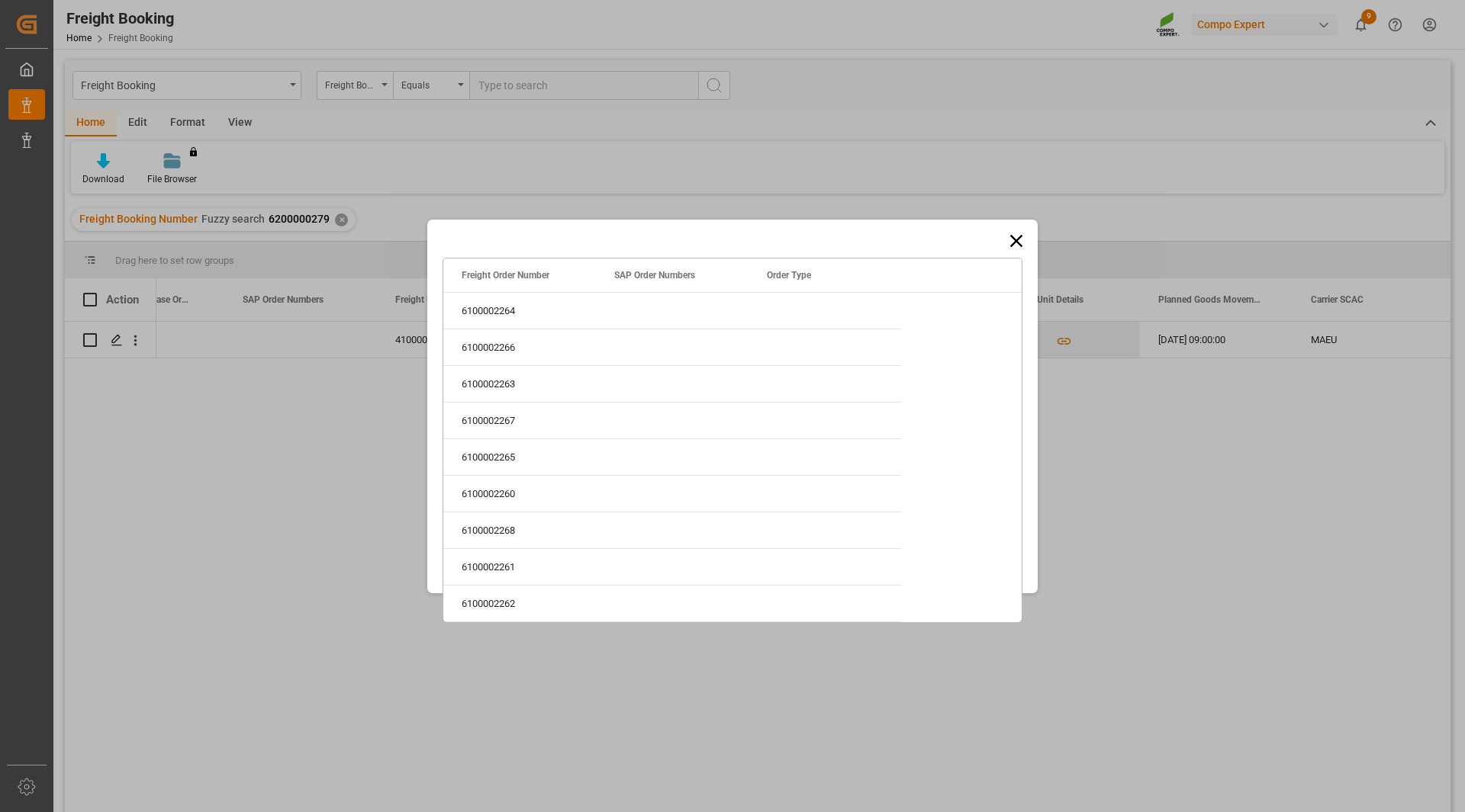
click at [1014, 241] on icon at bounding box center [1017, 241] width 22 height 22
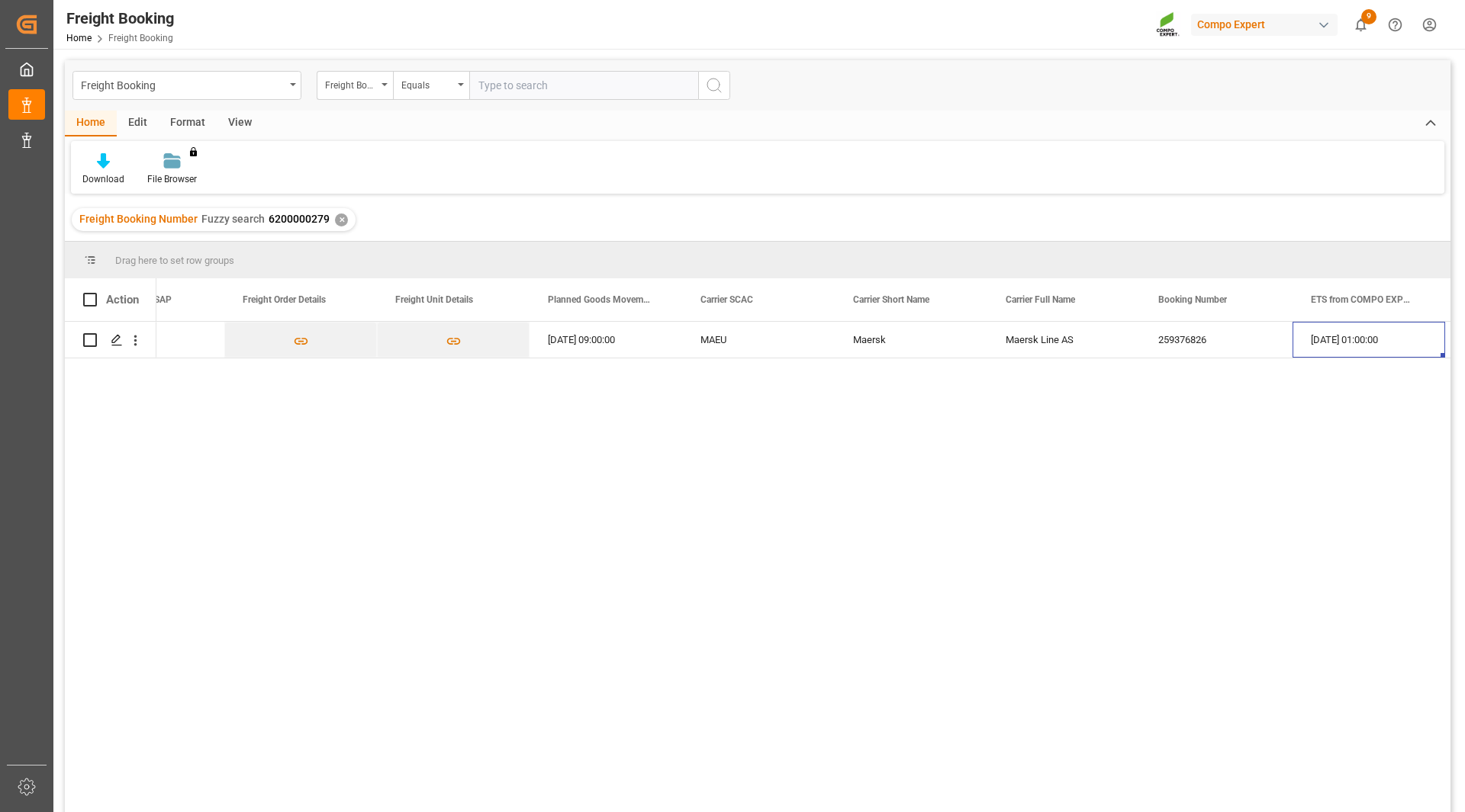
scroll to position [0, 2068]
click at [131, 341] on icon "open menu" at bounding box center [135, 340] width 16 height 16
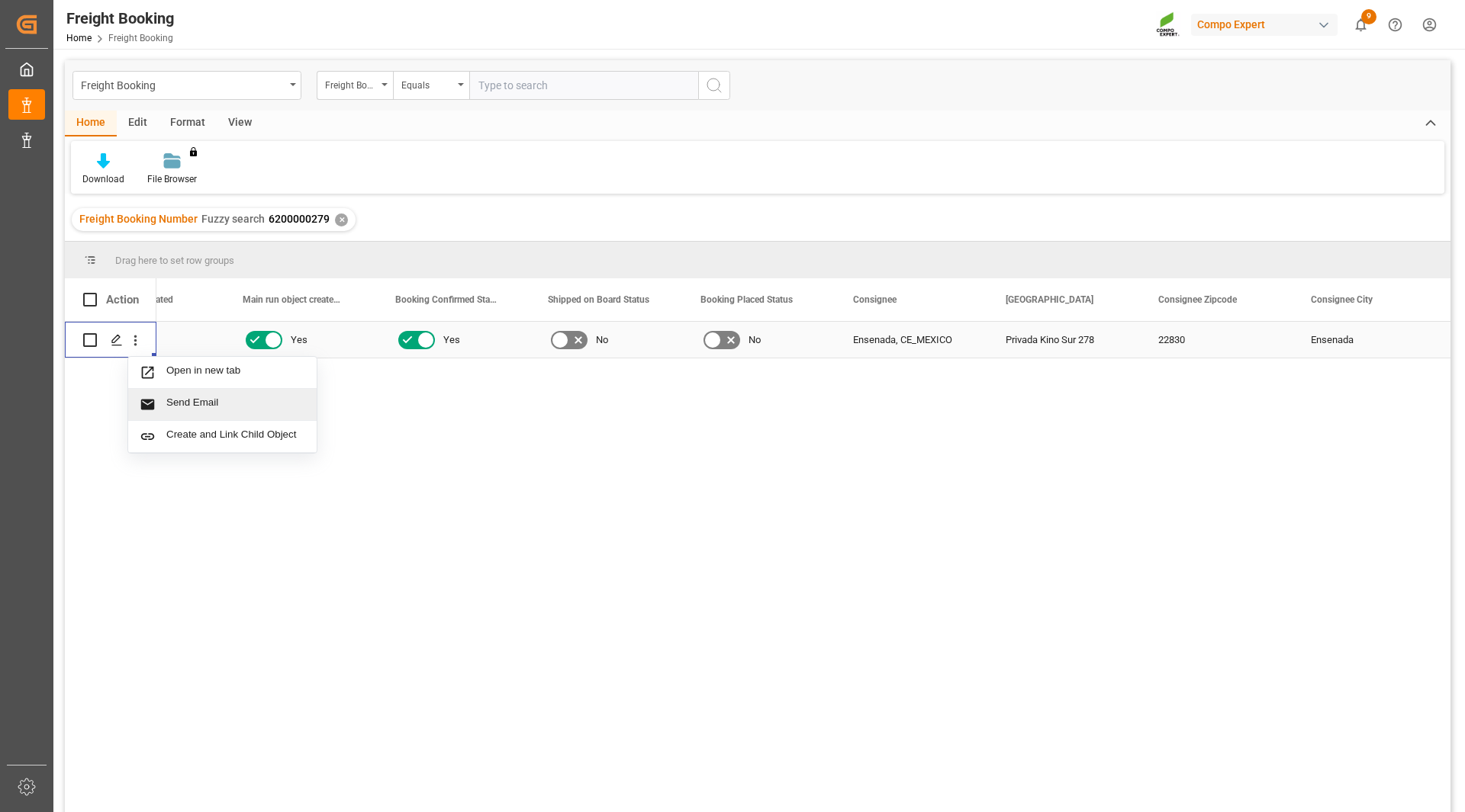
click at [143, 399] on icon "Press SPACE to select this row." at bounding box center [147, 404] width 16 height 16
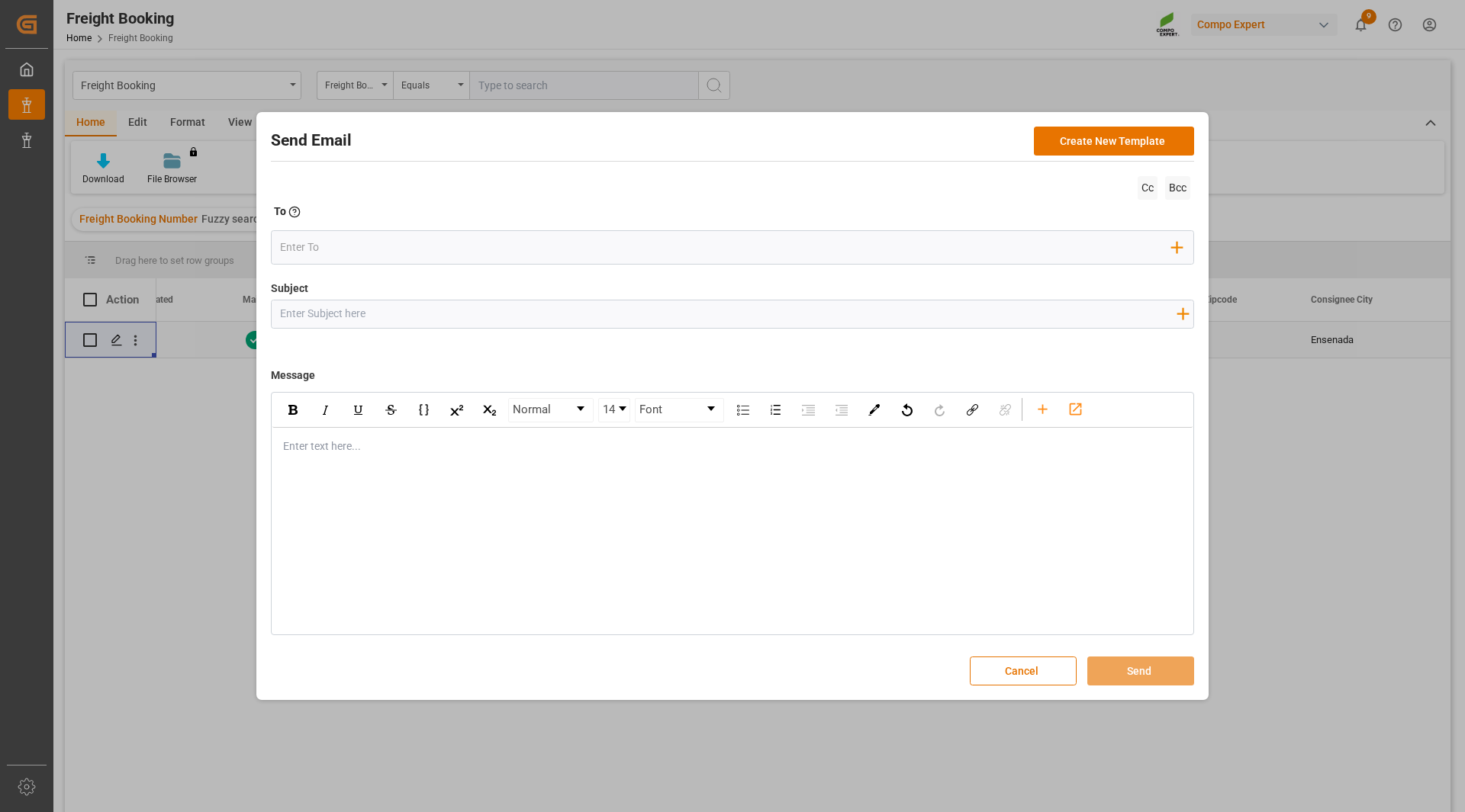
click at [1000, 673] on button "Cancel" at bounding box center [1023, 671] width 107 height 29
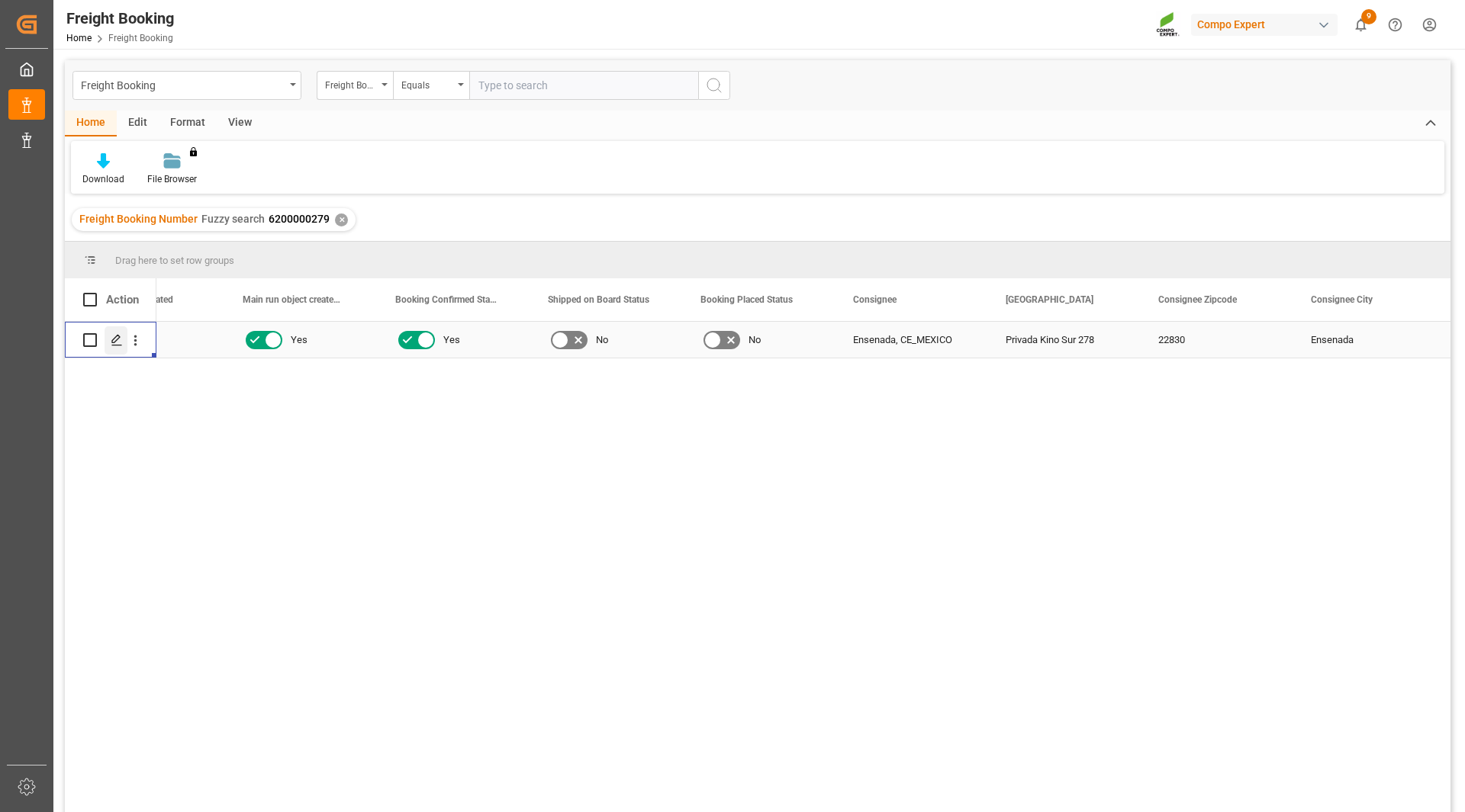
click at [112, 339] on icon "Press SPACE to select this row." at bounding box center [116, 340] width 13 height 13
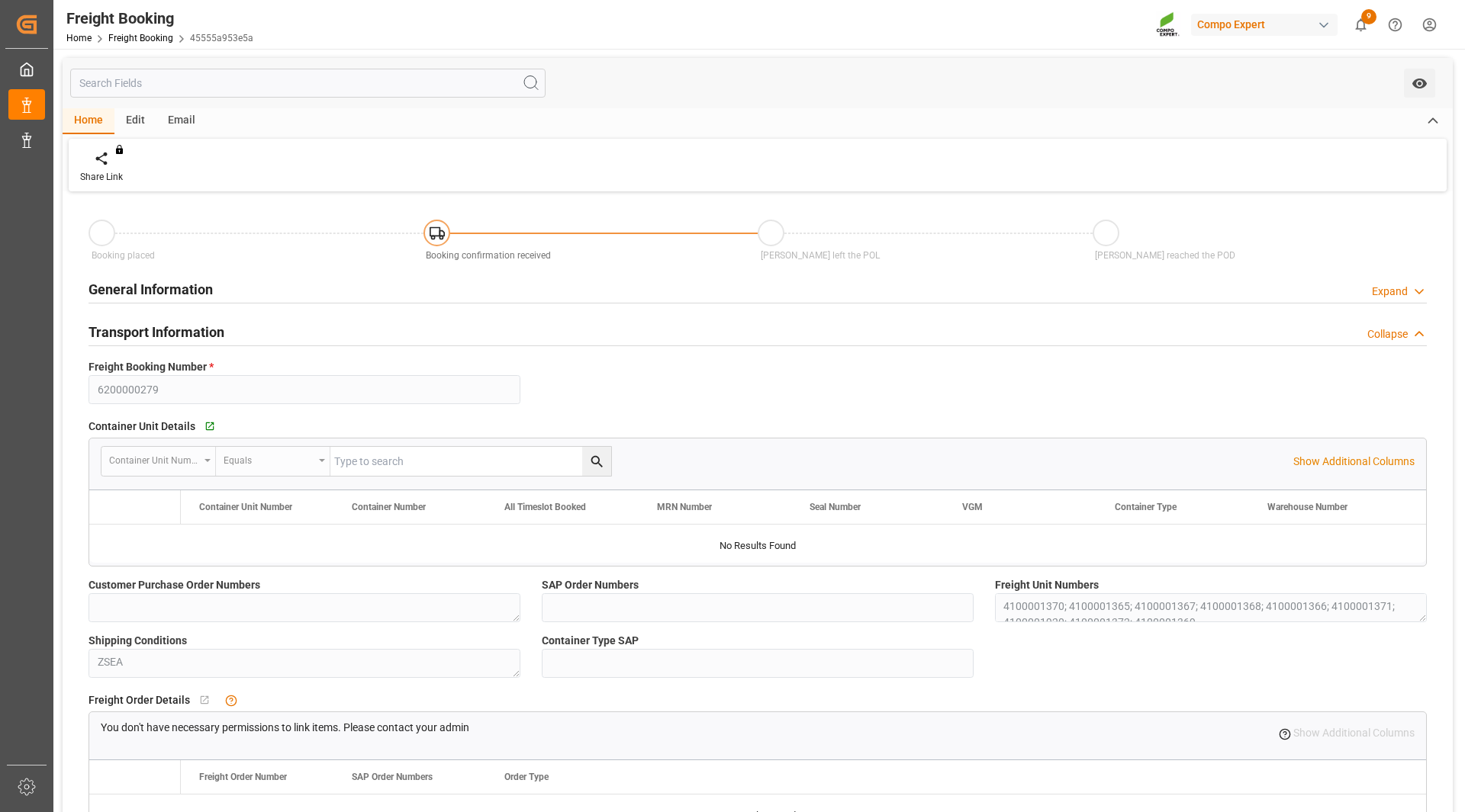
type input "Maersk"
type input "Maersk Line AS"
type input "9694579"
type input "DEHAM"
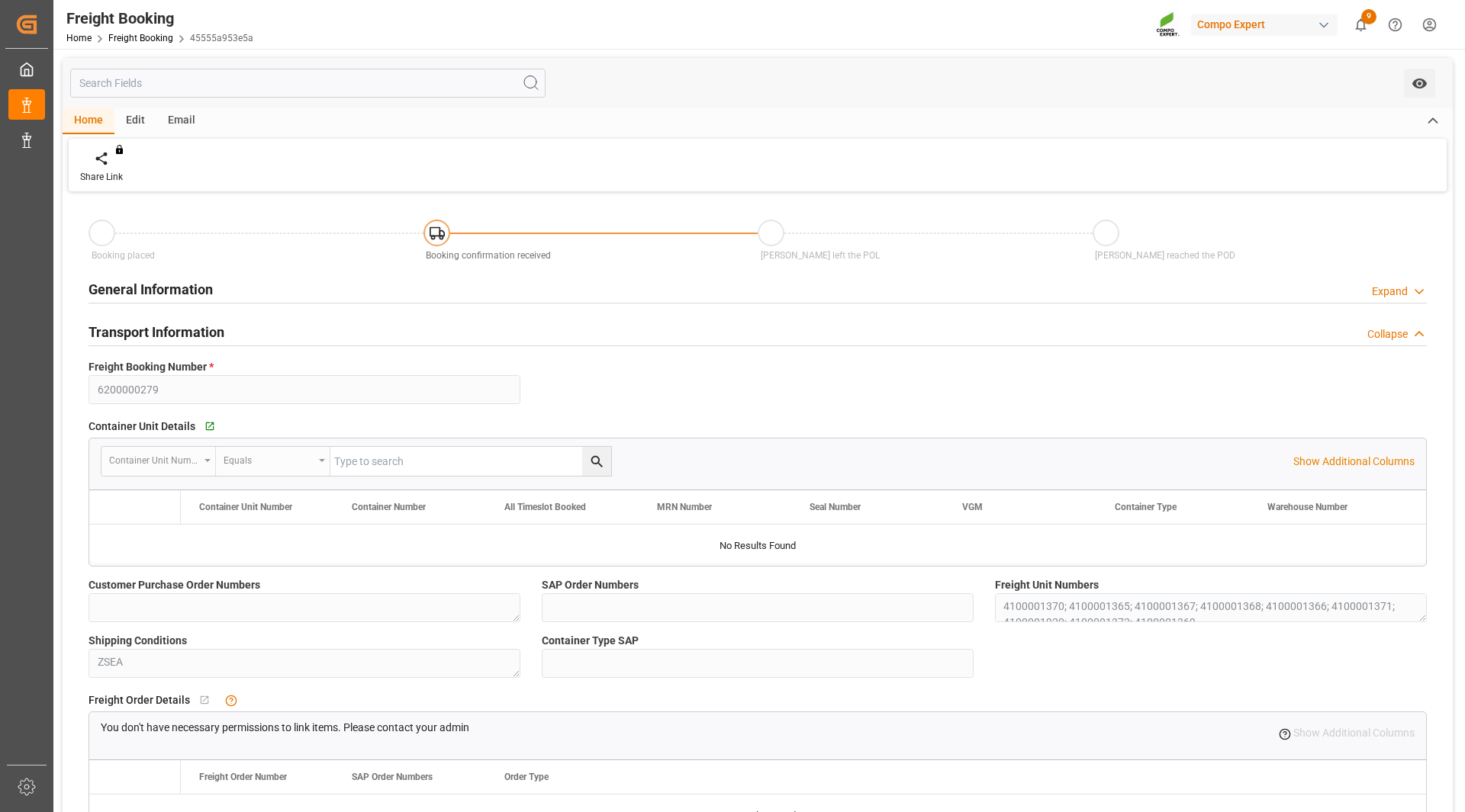
type input "MXATM"
type input "0"
type input "417710.4"
type input "[DATE] 09:00"
type input "[DATE] 01:00"
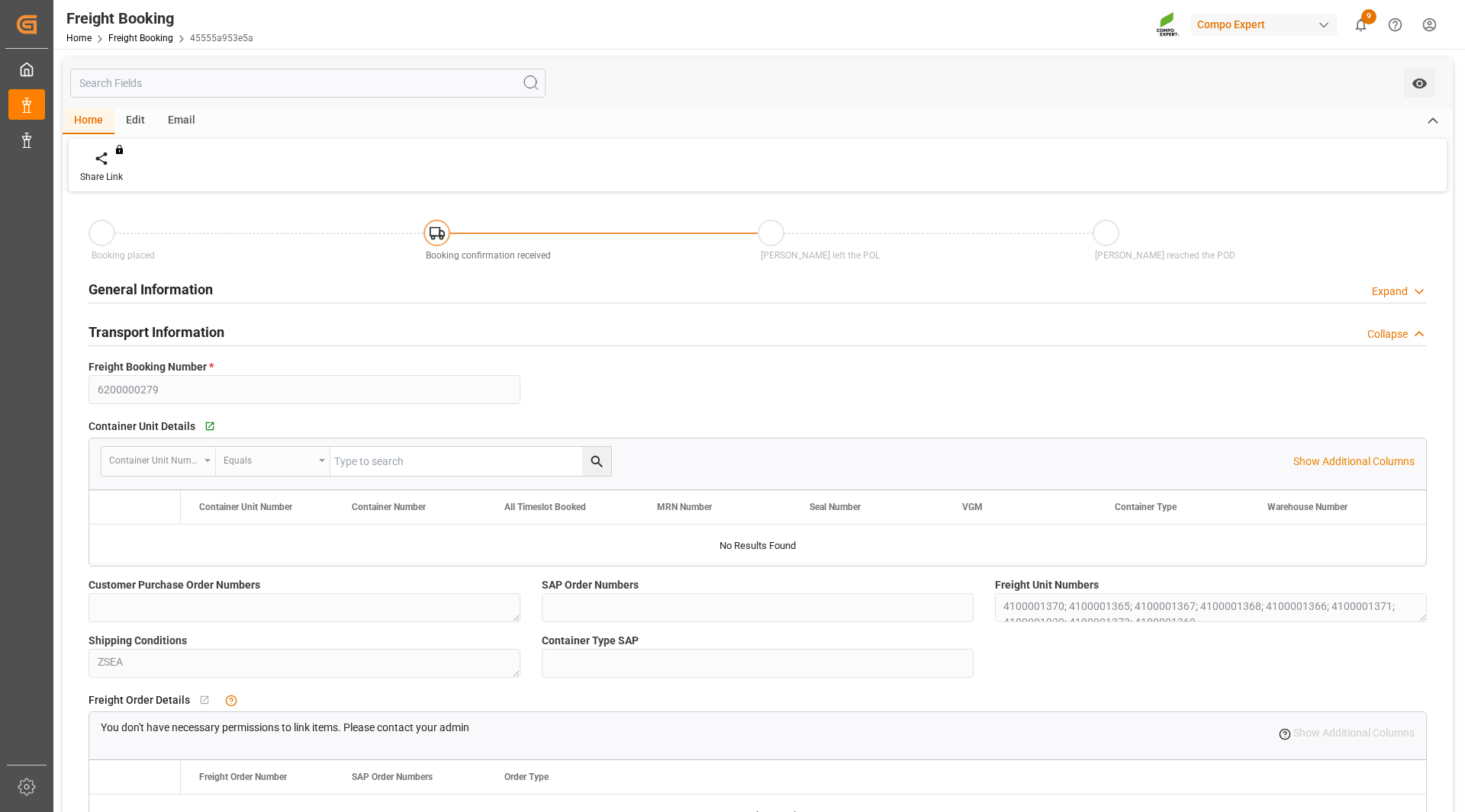
type input "[DATE] 09:00"
type input "[DATE] 22:00"
type input "[DATE] 05:00"
type input "[DATE] 15:37"
type input "[DATE] 09:13"
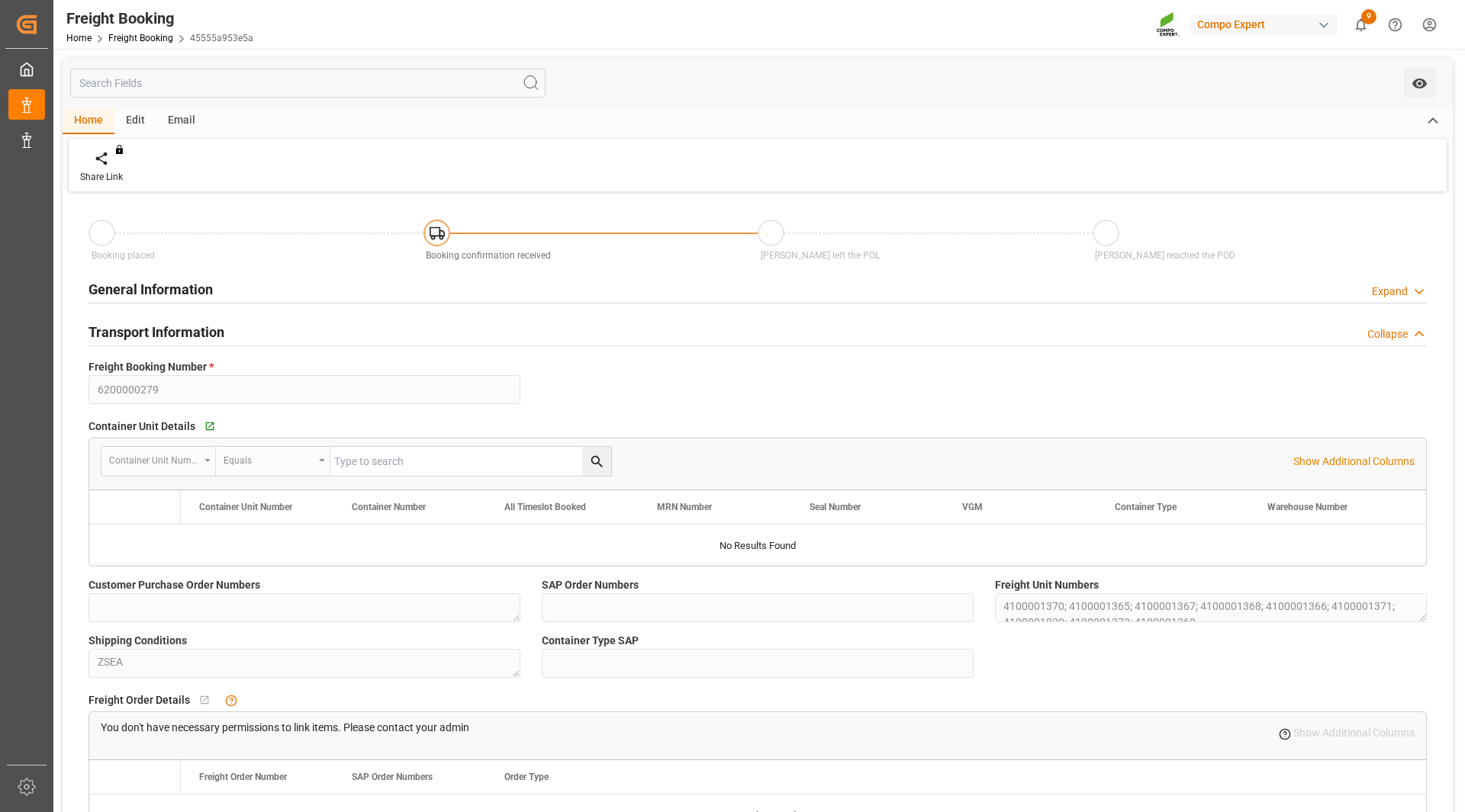
type input "[DATE] 09:13"
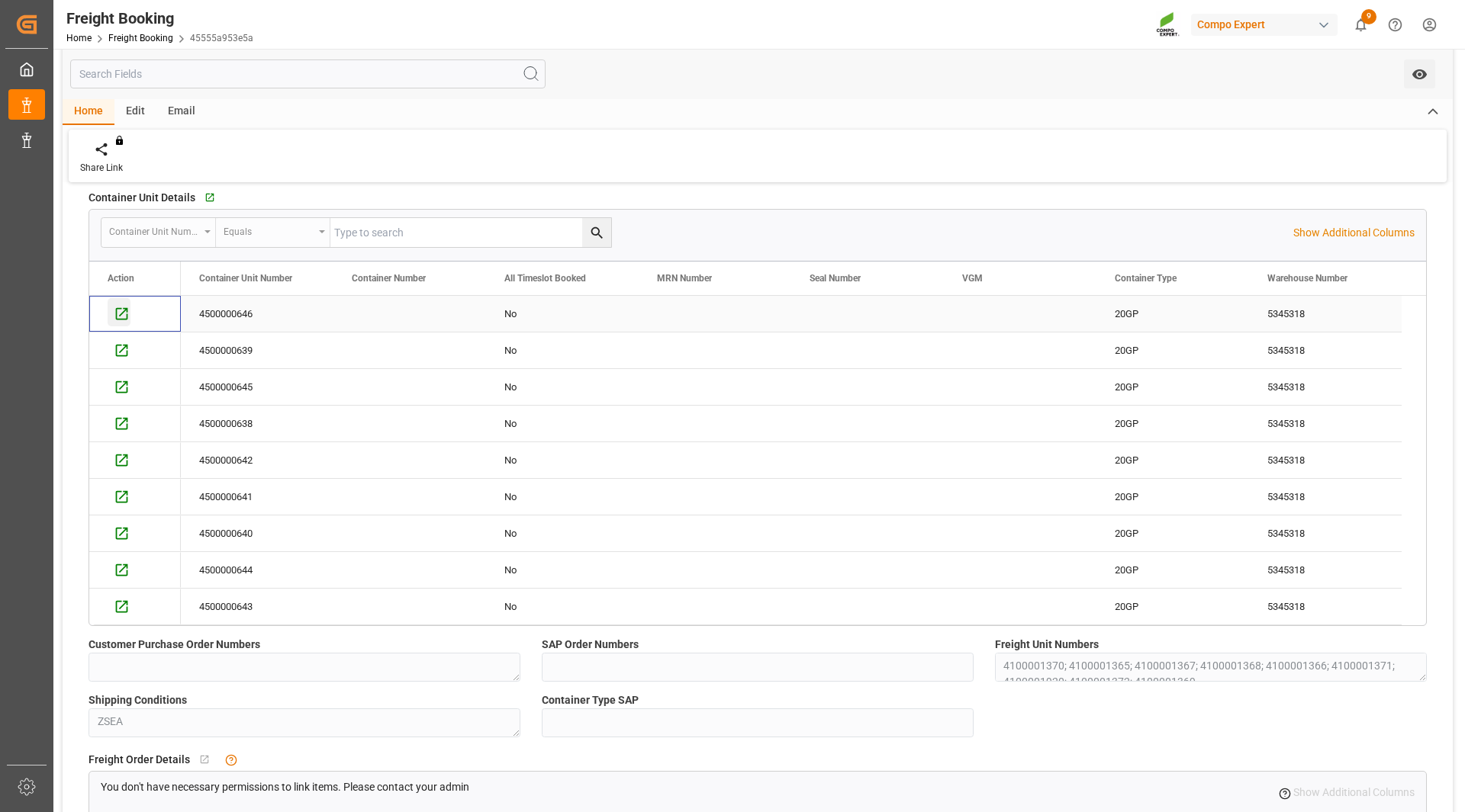
click at [115, 311] on icon "Press SPACE to select this row." at bounding box center [121, 314] width 16 height 16
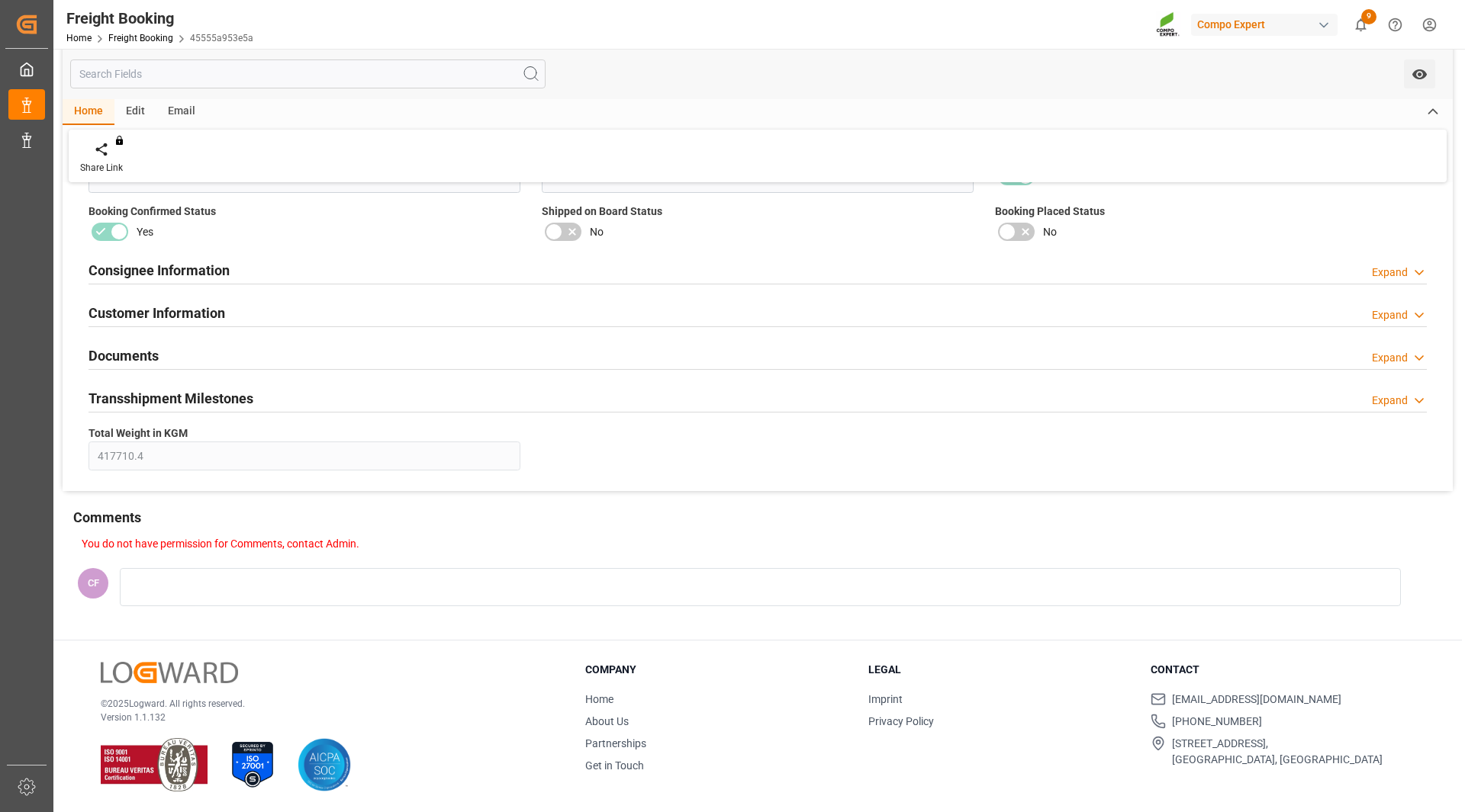
click at [1426, 364] on icon at bounding box center [1419, 358] width 15 height 16
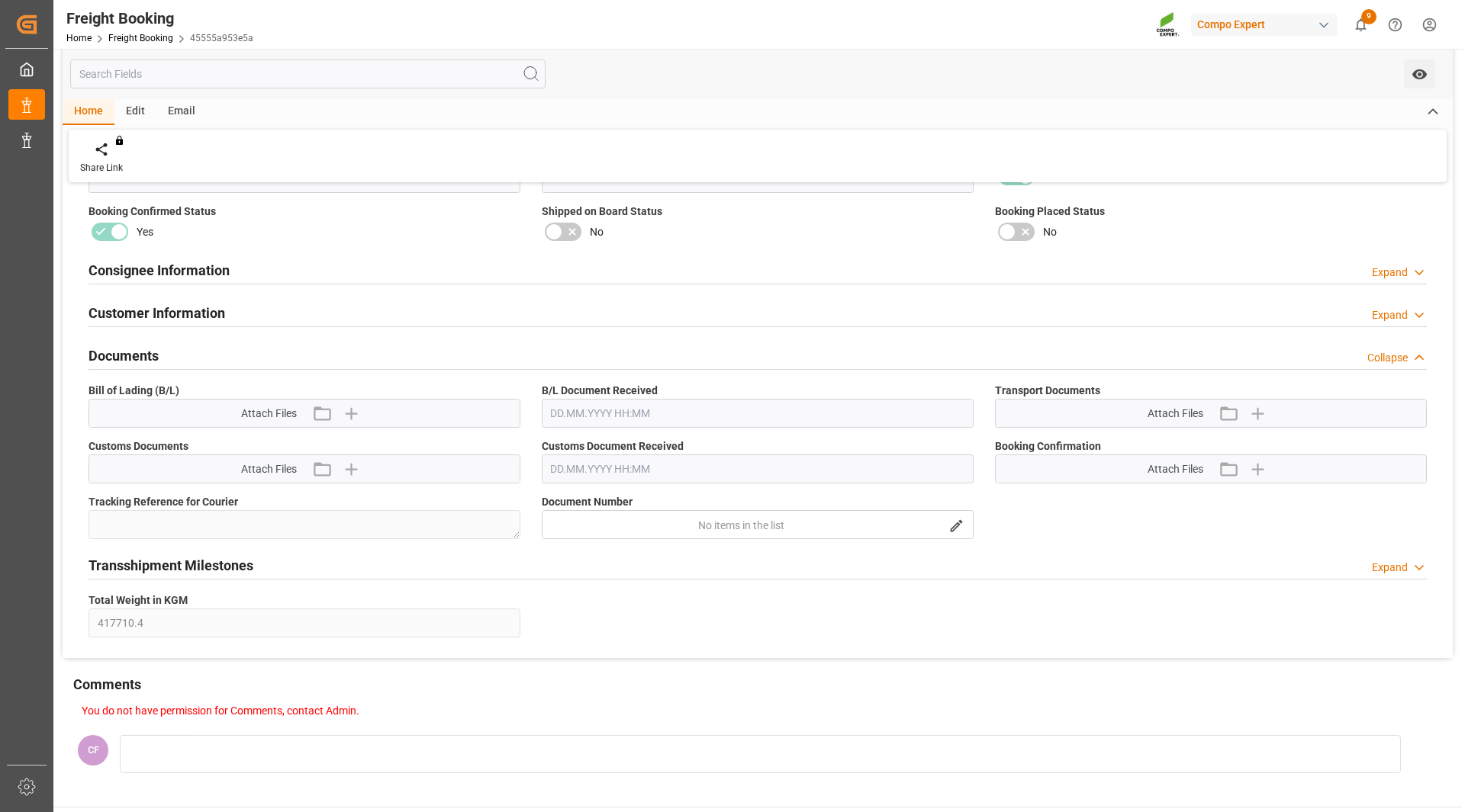
click at [1396, 317] on div "Expand" at bounding box center [1389, 314] width 36 height 16
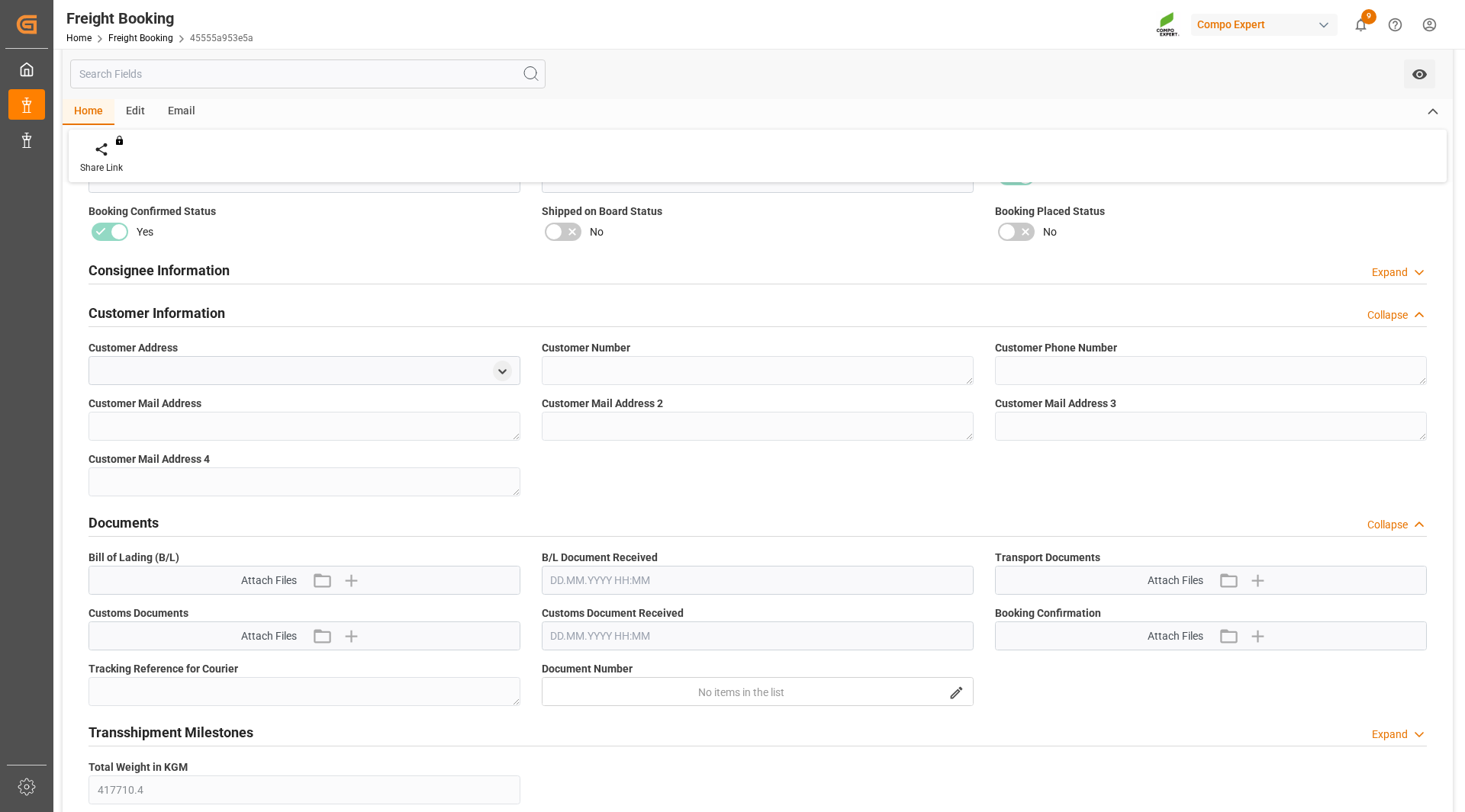
click at [1402, 287] on div "Consignee Information Expand" at bounding box center [757, 270] width 1360 height 43
click at [1397, 264] on div "Expand" at bounding box center [1389, 272] width 36 height 16
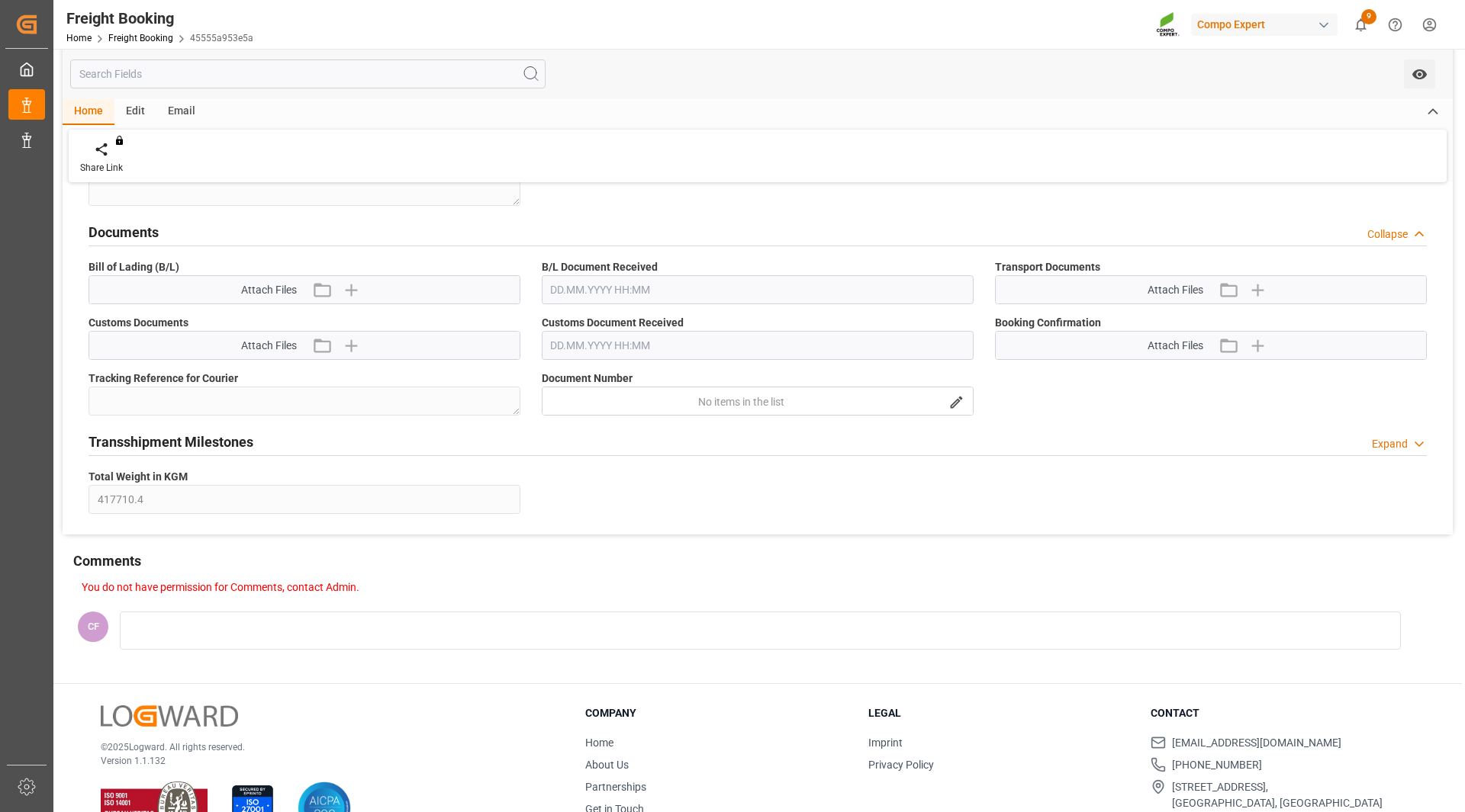
click at [1411, 432] on div "Transshipment Milestones Expand" at bounding box center [757, 441] width 1338 height 29
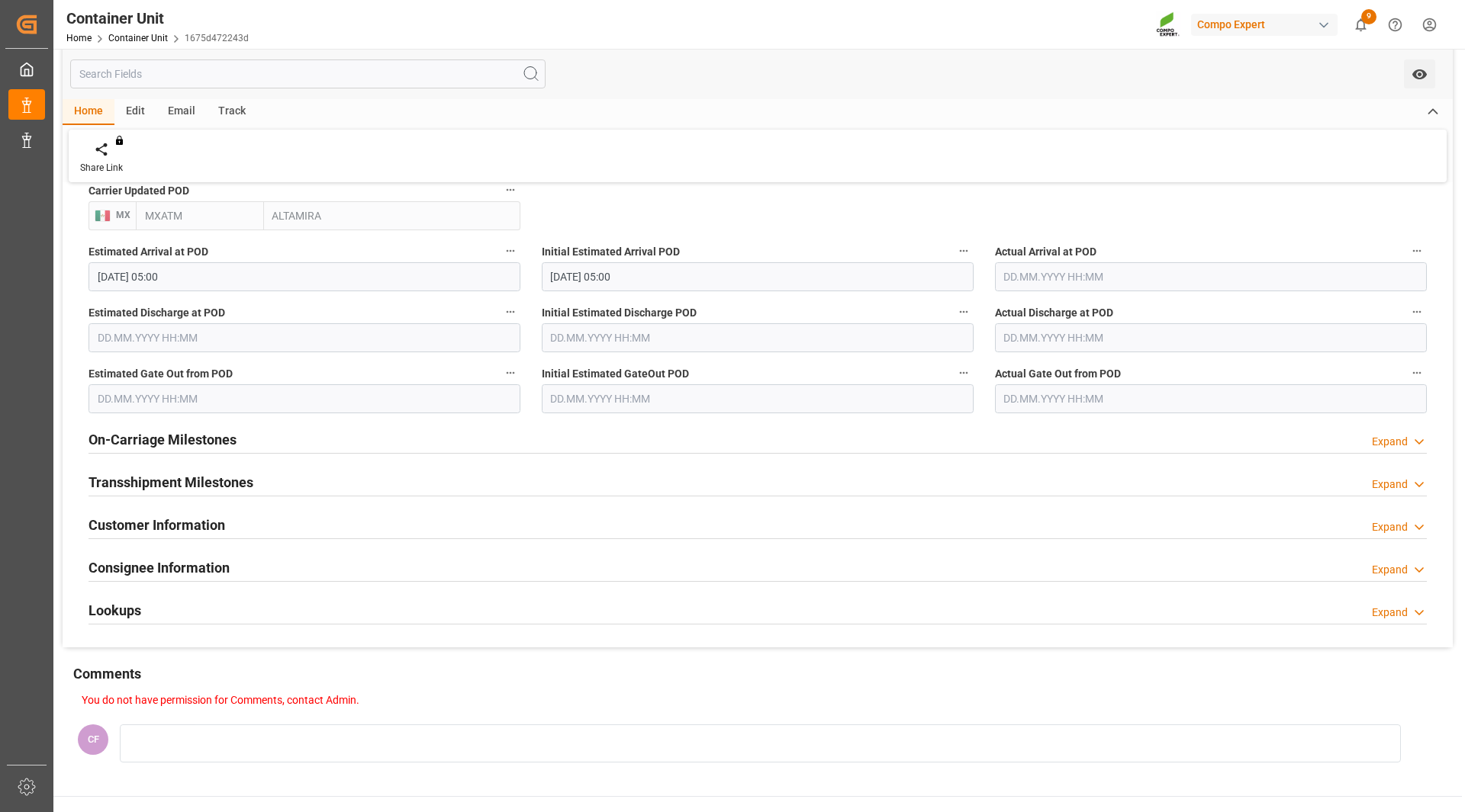
scroll to position [1548, 0]
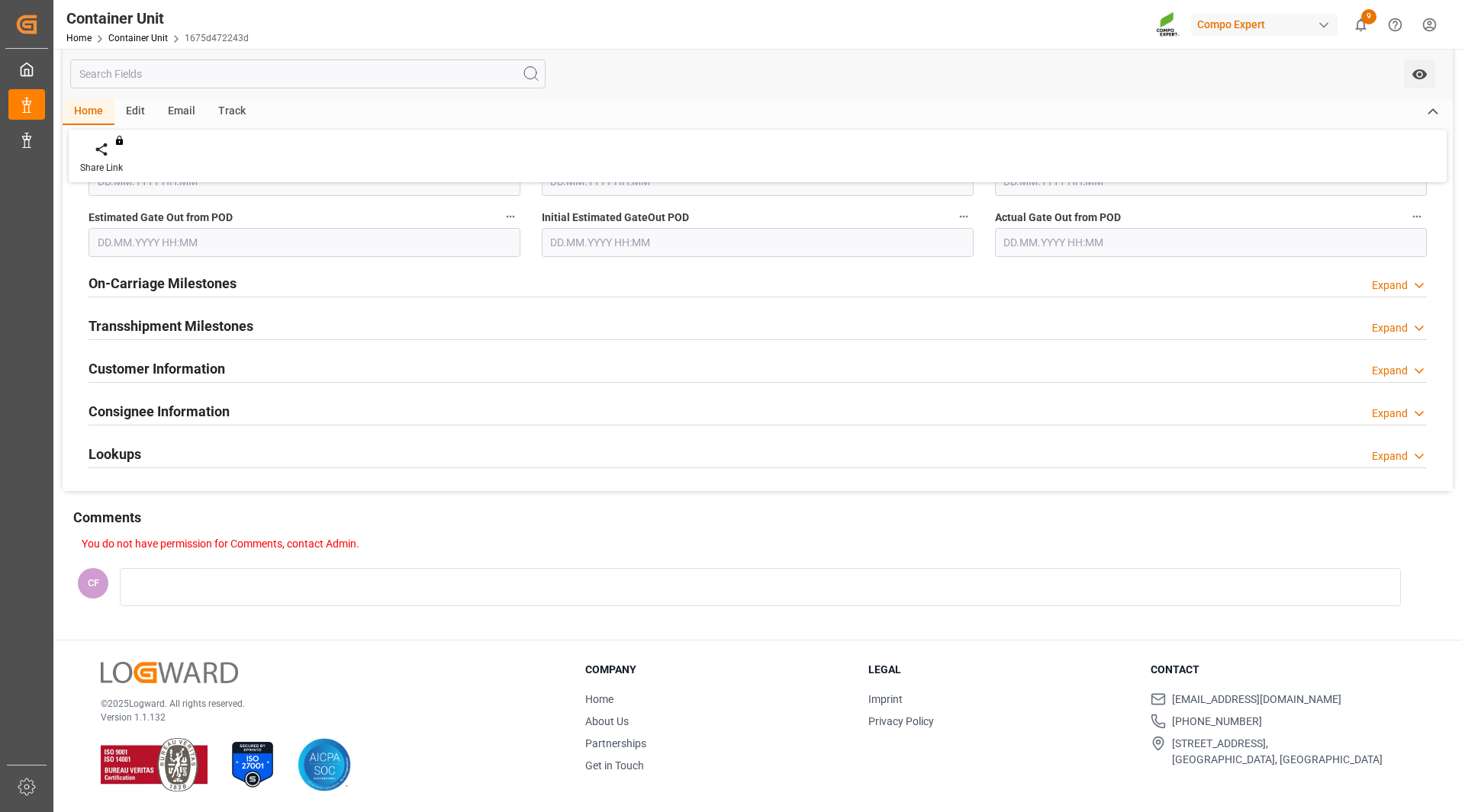
click at [1408, 416] on div "Expand" at bounding box center [1399, 413] width 55 height 16
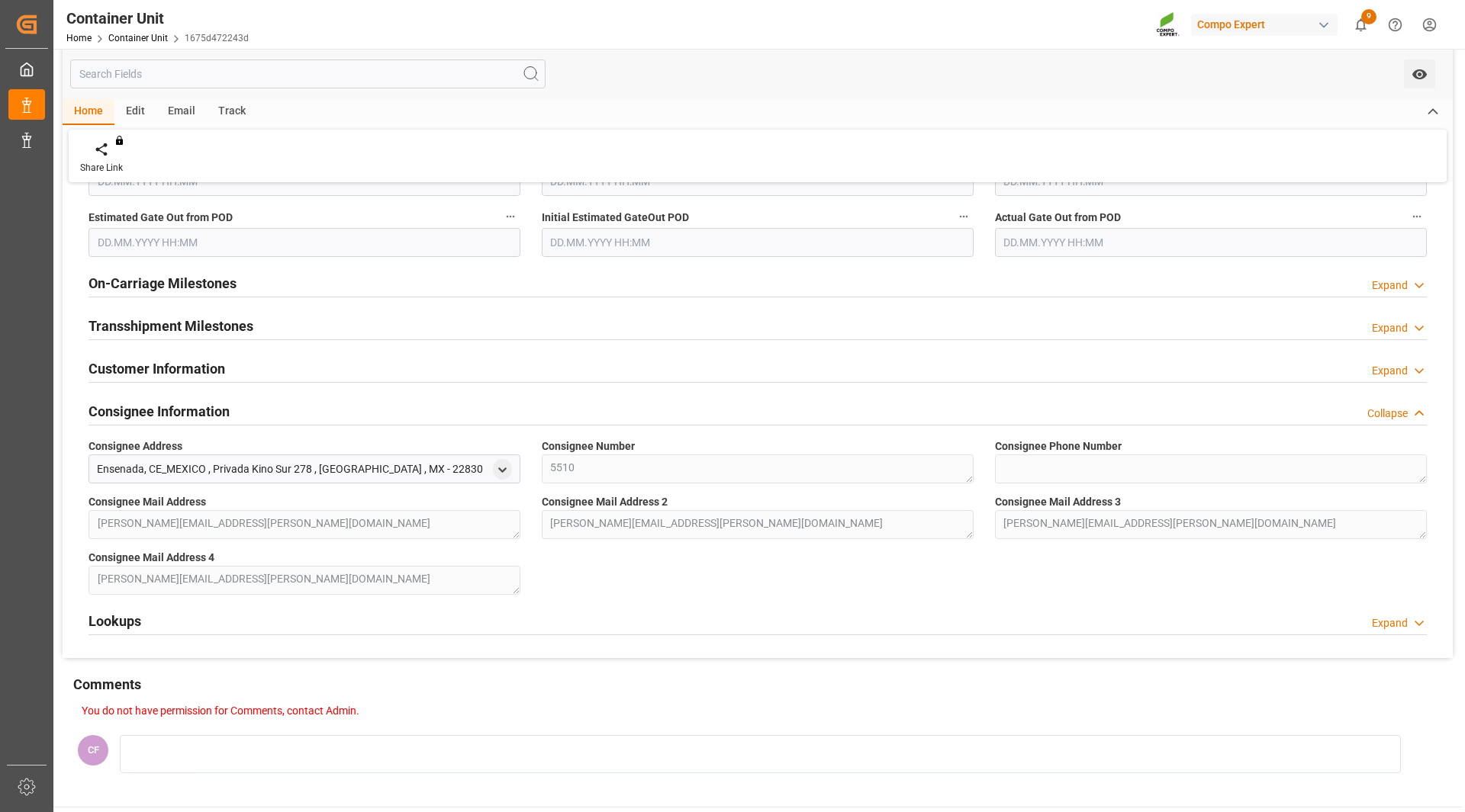
click at [1379, 369] on div "Expand" at bounding box center [1389, 370] width 36 height 16
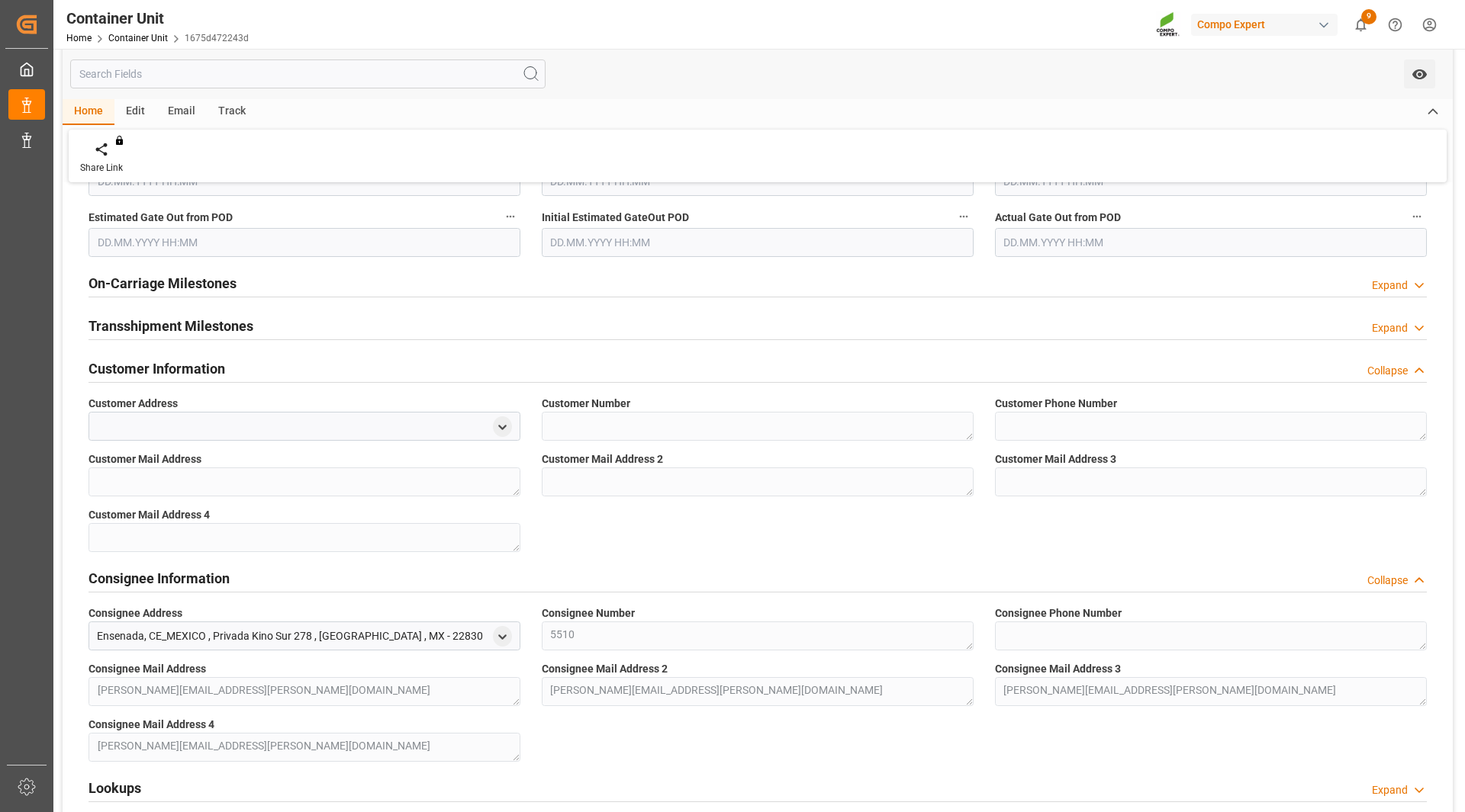
click at [1380, 335] on div "Expand" at bounding box center [1389, 328] width 36 height 16
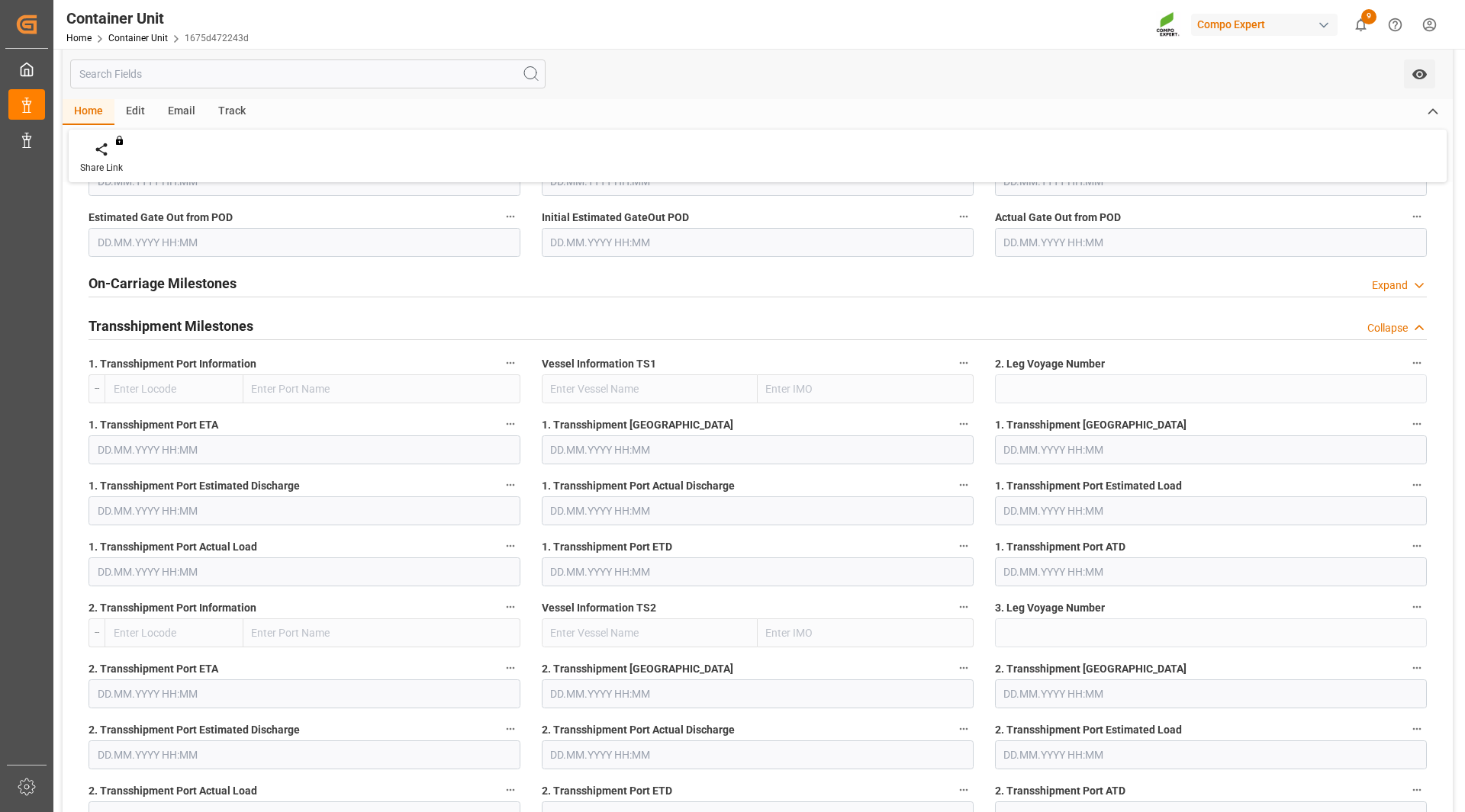
click at [1373, 273] on div "On-Carriage Milestones Expand" at bounding box center [757, 282] width 1338 height 29
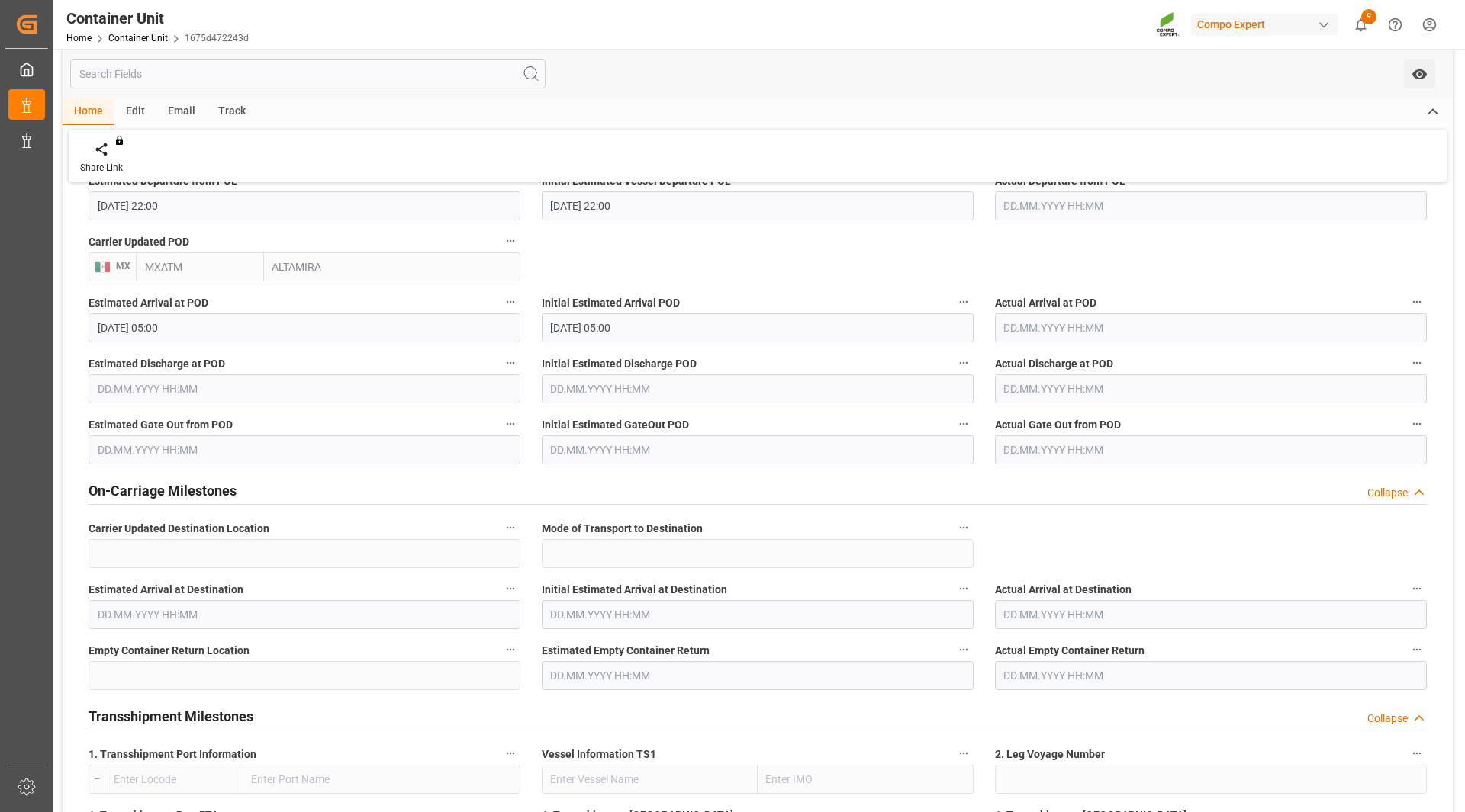
scroll to position [1601, 0]
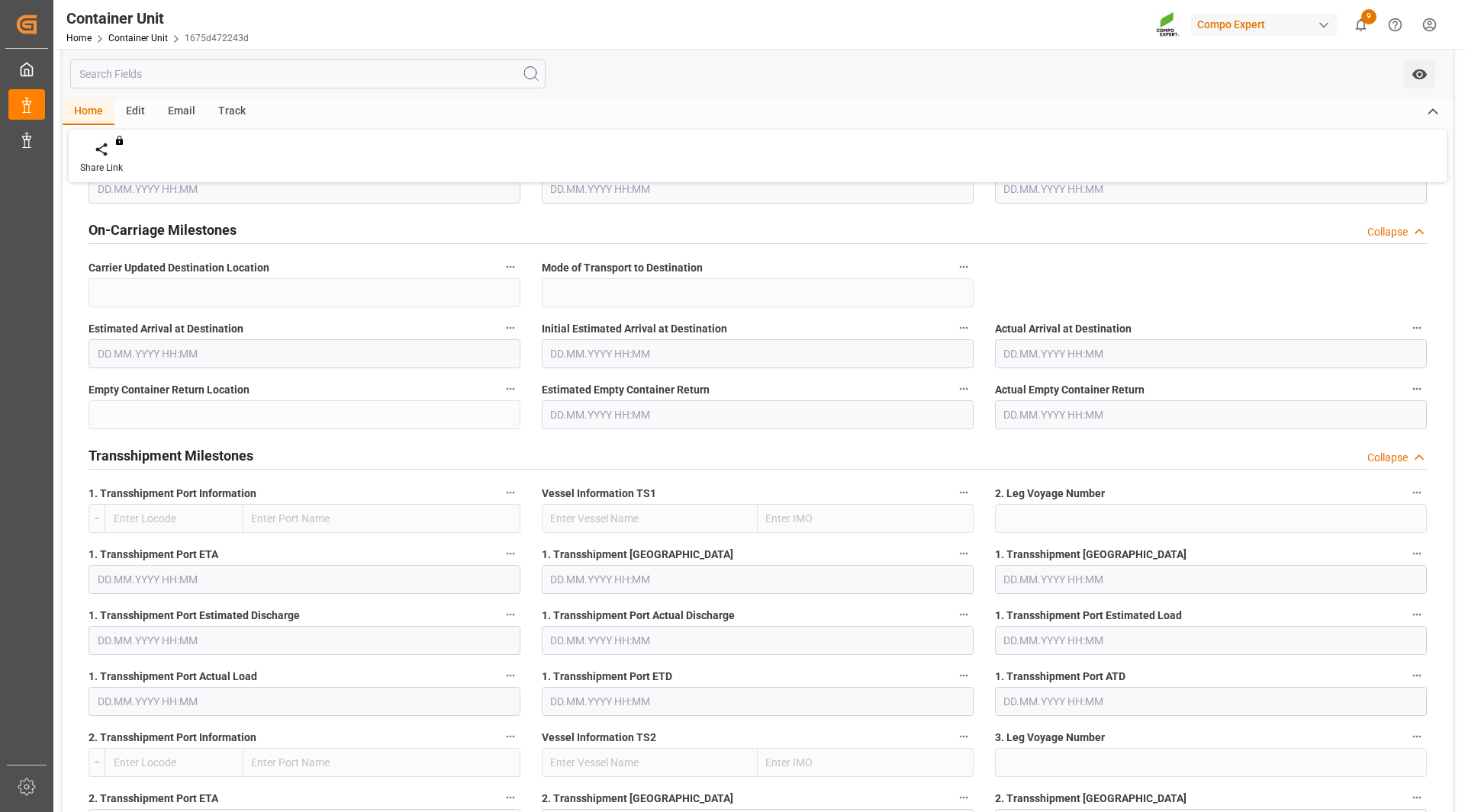
click at [143, 110] on div "Edit" at bounding box center [136, 112] width 42 height 26
click at [166, 115] on div "Email" at bounding box center [182, 112] width 50 height 26
click at [238, 117] on div "Track" at bounding box center [232, 112] width 50 height 26
click at [102, 147] on icon at bounding box center [99, 150] width 15 height 15
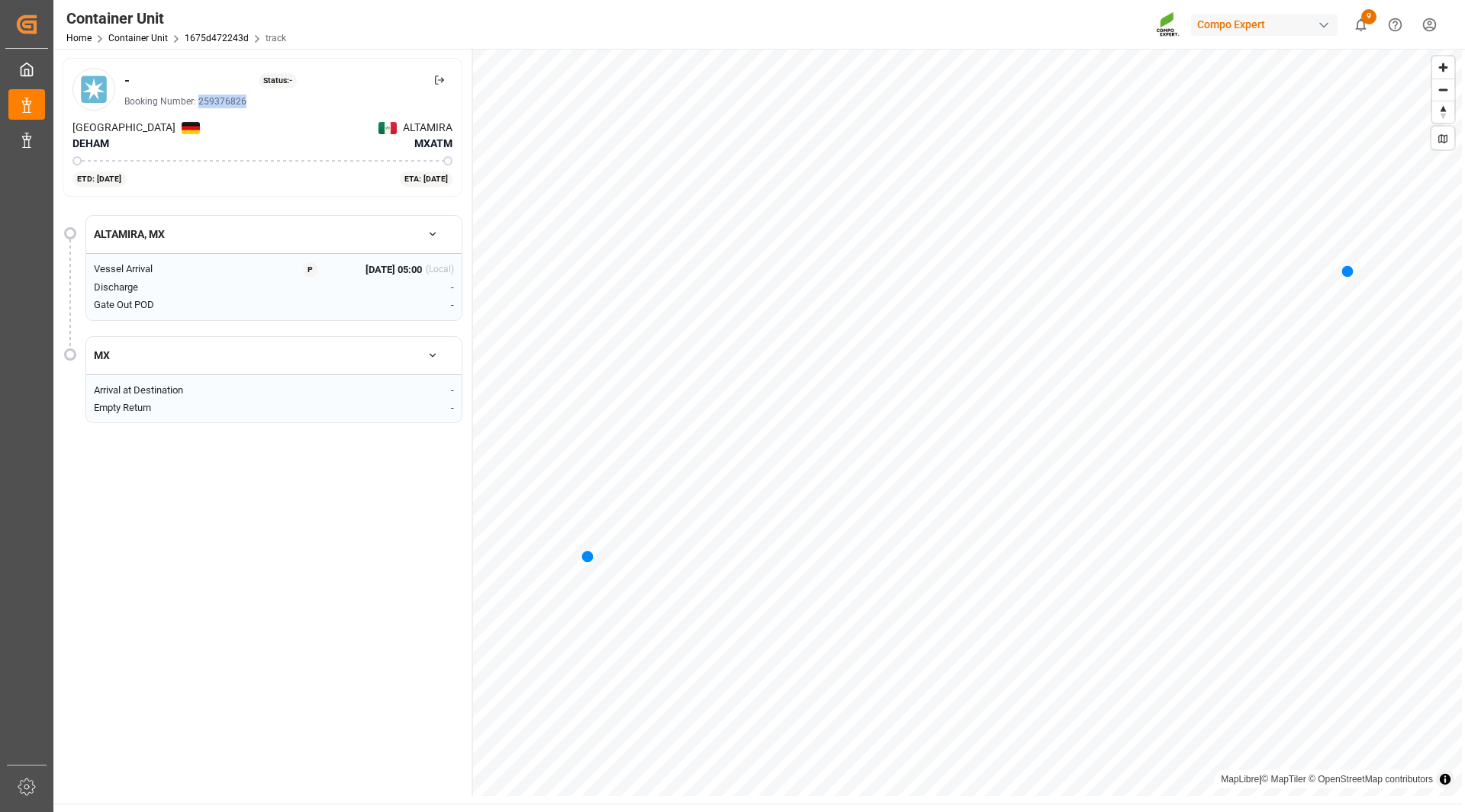
drag, startPoint x: 196, startPoint y: 96, endPoint x: 244, endPoint y: 105, distance: 48.8
click at [244, 105] on div "Booking Number: 259376826" at bounding box center [289, 101] width 328 height 13
